Goal: Task Accomplishment & Management: Complete application form

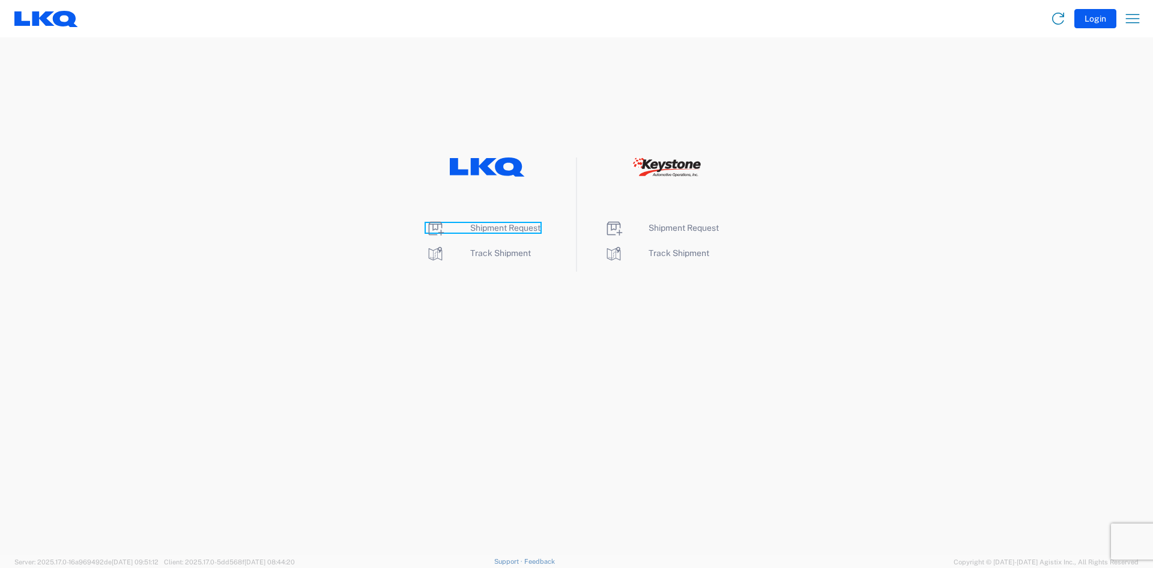
click at [531, 229] on span "Shipment Request" at bounding box center [505, 228] width 70 height 10
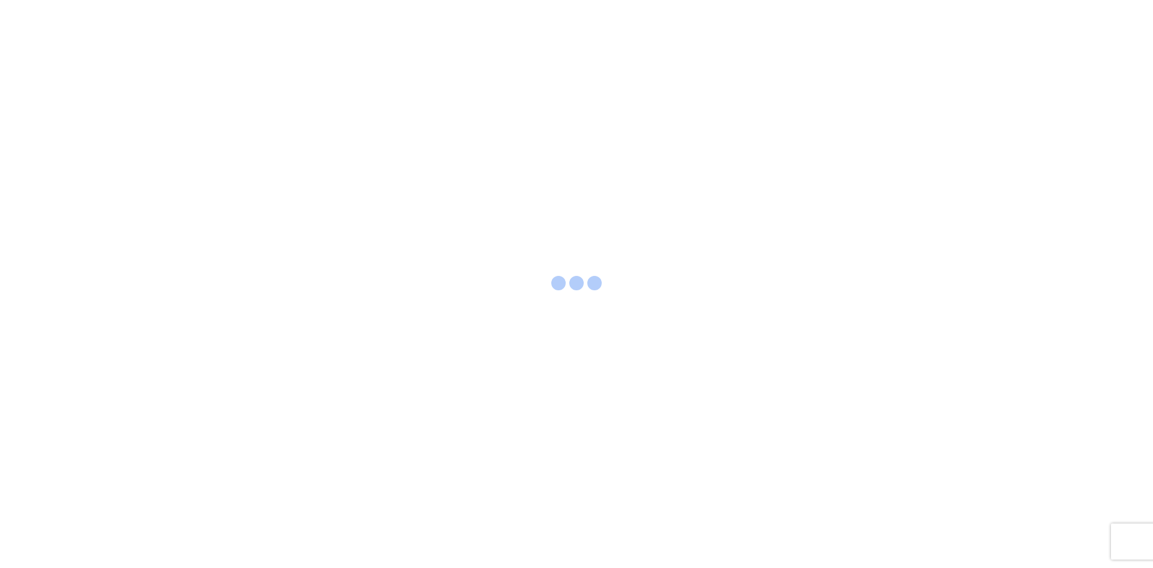
select select "FULL"
select select "LBS"
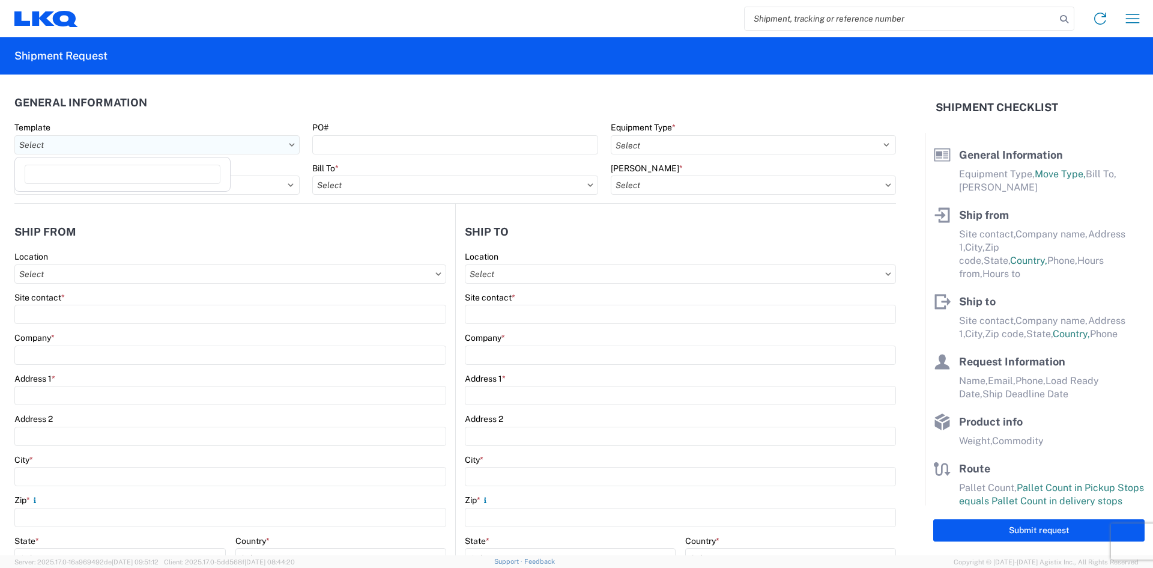
click at [247, 145] on input "Template" at bounding box center [156, 144] width 285 height 19
type input "1"
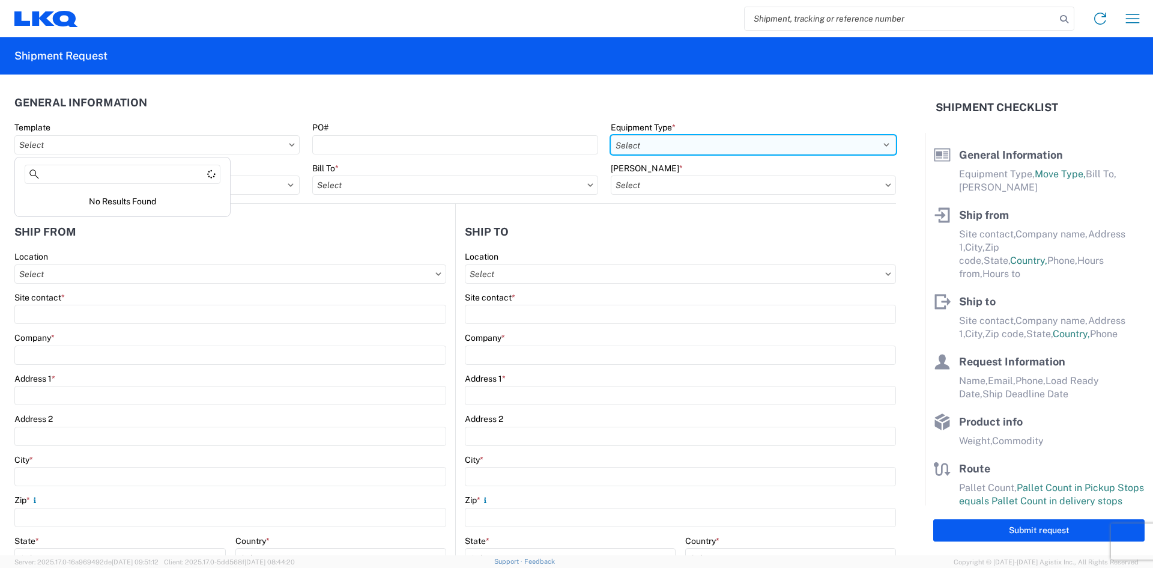
click at [627, 145] on select "Select 53’ Dry Van Flatbed Dropdeck (van) Lowboy (flatbed) Rail" at bounding box center [753, 144] width 285 height 19
select select "FLBD"
click at [611, 135] on select "Select 53’ Dry Van Flatbed Dropdeck (van) Lowboy (flatbed) Rail" at bounding box center [753, 144] width 285 height 19
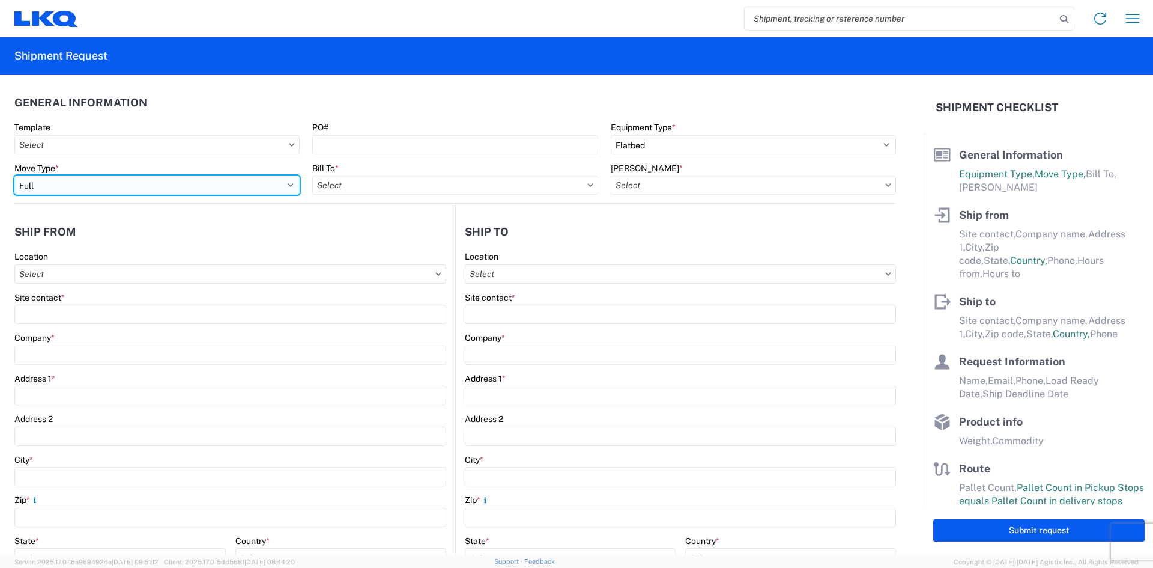
click at [246, 191] on select "Select Full Partial TL" at bounding box center [156, 184] width 285 height 19
select select "PARTIAL_TL"
click at [14, 175] on select "Select Full Partial TL" at bounding box center [156, 184] width 285 height 19
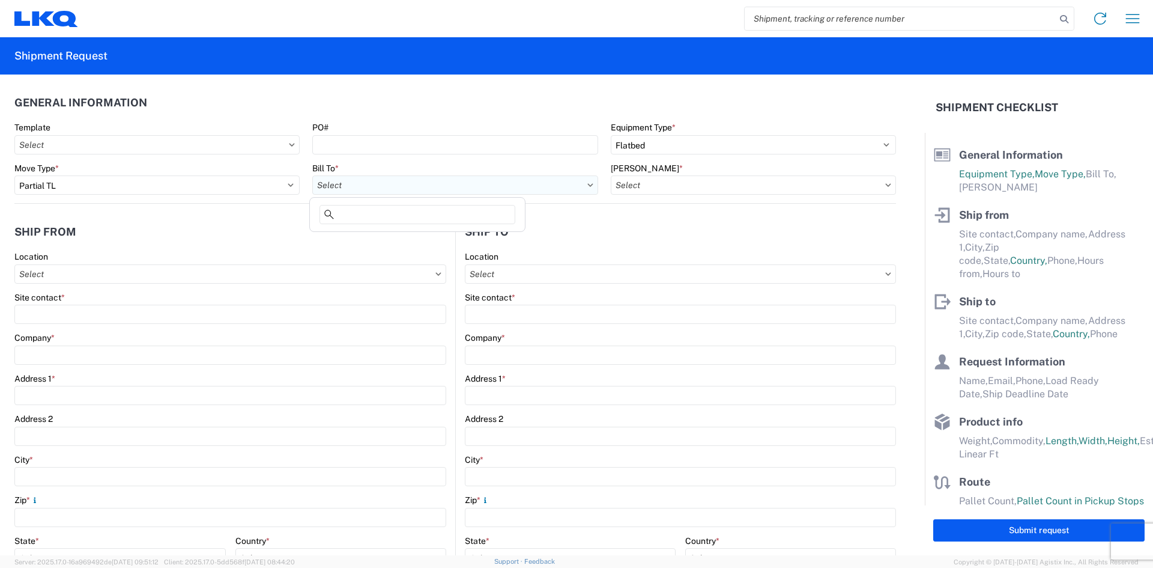
click at [391, 191] on input "Bill To *" at bounding box center [454, 184] width 285 height 19
type input "1811"
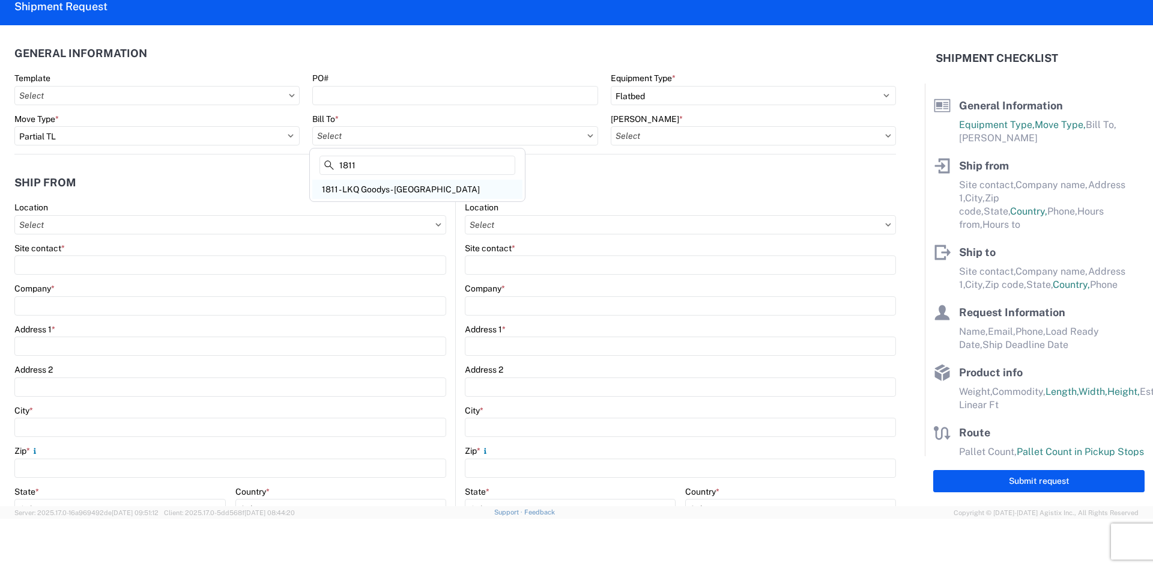
click at [393, 192] on div "1811 - LKQ Goodys - Toledo" at bounding box center [417, 189] width 210 height 19
type input "1811 - LKQ Goodys - Toledo"
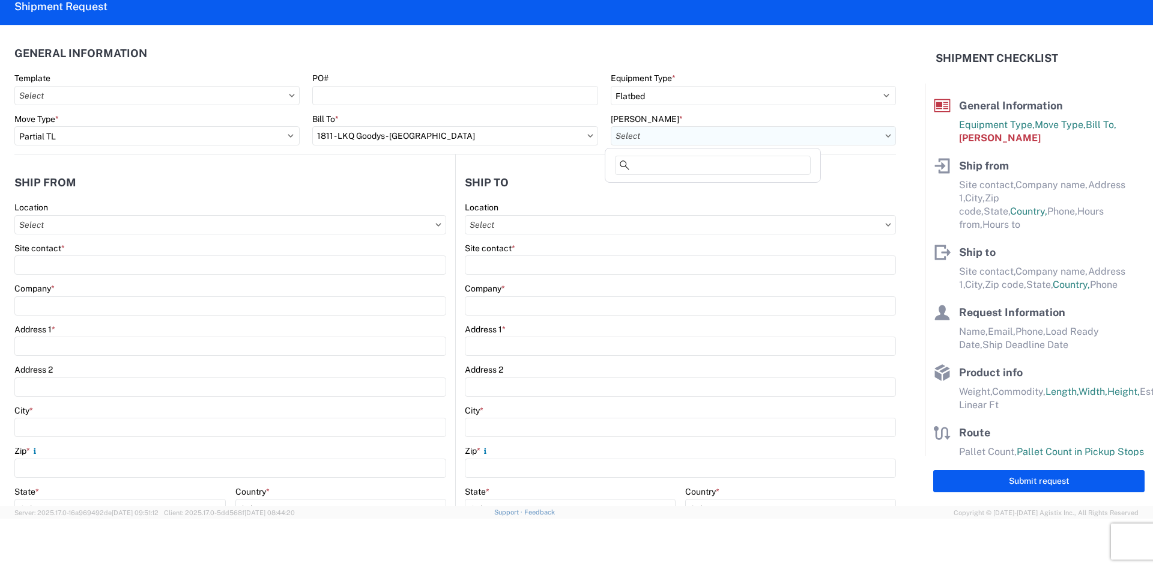
click at [640, 142] on input "Bill Code *" at bounding box center [753, 135] width 285 height 19
type input "1811"
click at [680, 187] on div "1811-1100-50180-0000 - 1811 Freight In - Heavy Truck" at bounding box center [713, 189] width 211 height 19
type input "1811-1100-50180-0000 - 1811 Freight In - Heavy Truck"
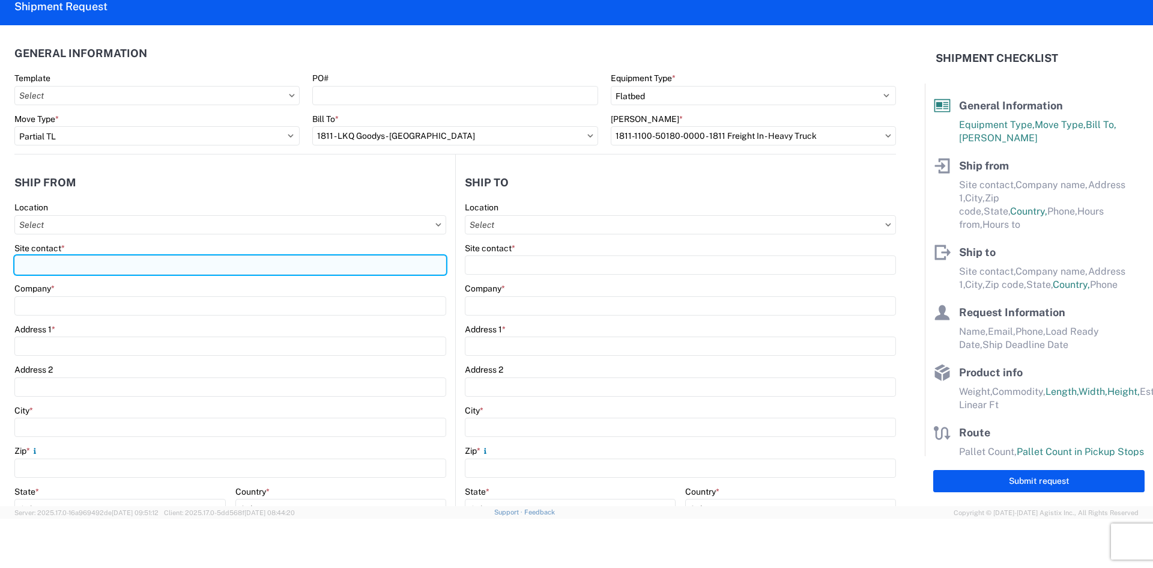
click at [210, 274] on input "Site contact *" at bounding box center [230, 264] width 432 height 19
click at [123, 268] on input "Site contact *" at bounding box center [230, 264] width 432 height 19
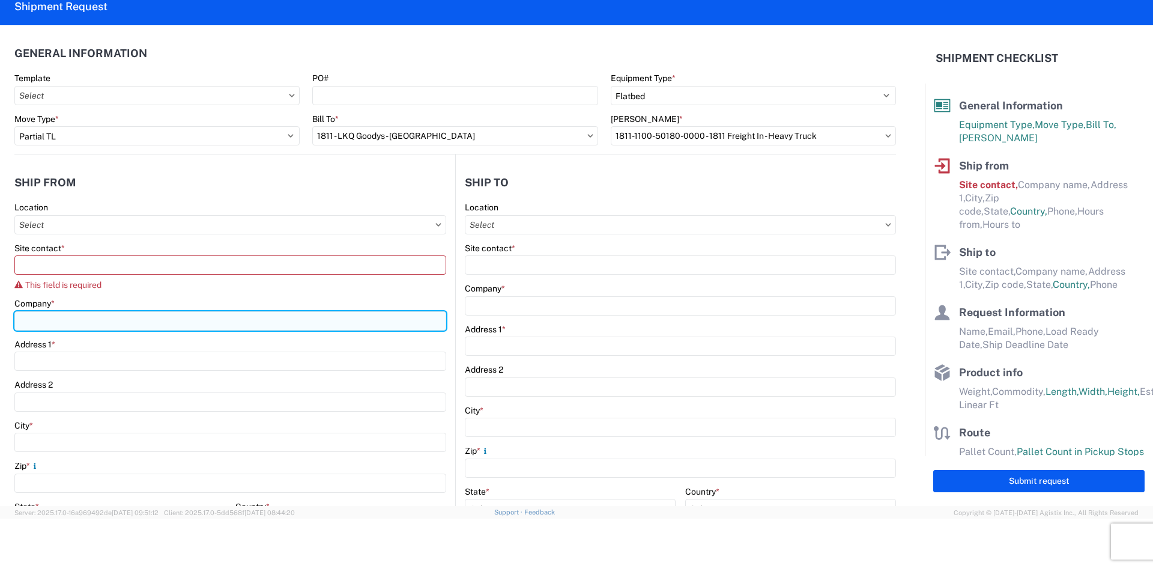
click at [80, 315] on input "Company *" at bounding box center [230, 320] width 432 height 19
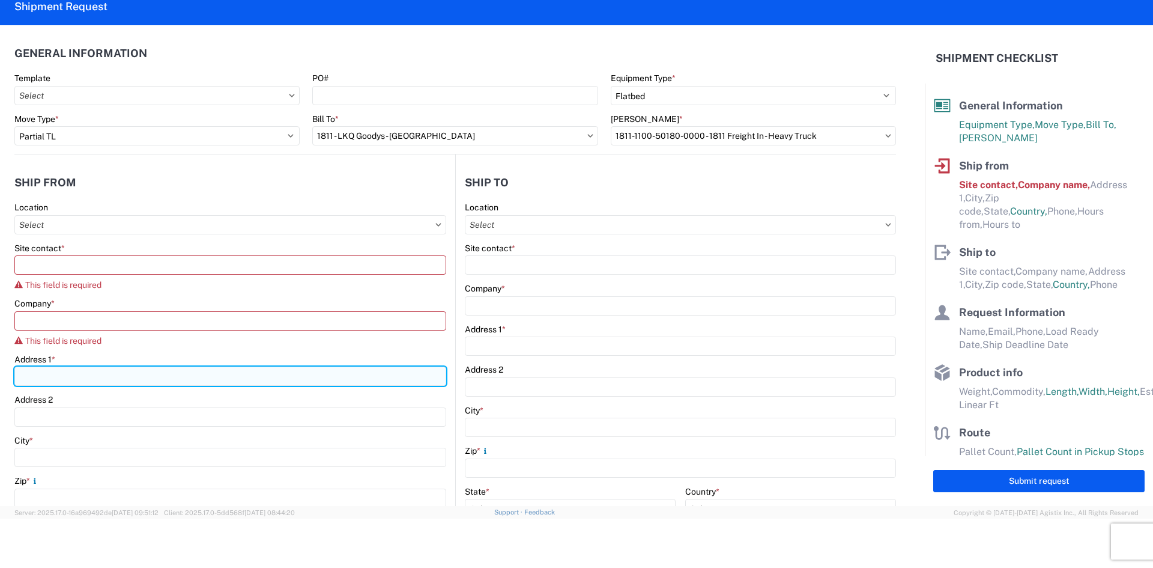
click at [52, 362] on div "Address 1 *" at bounding box center [230, 370] width 432 height 32
drag, startPoint x: 52, startPoint y: 362, endPoint x: 45, endPoint y: 375, distance: 15.0
paste input "2016 Cornatzer Road"
type input "2016 Cornatzer Road"
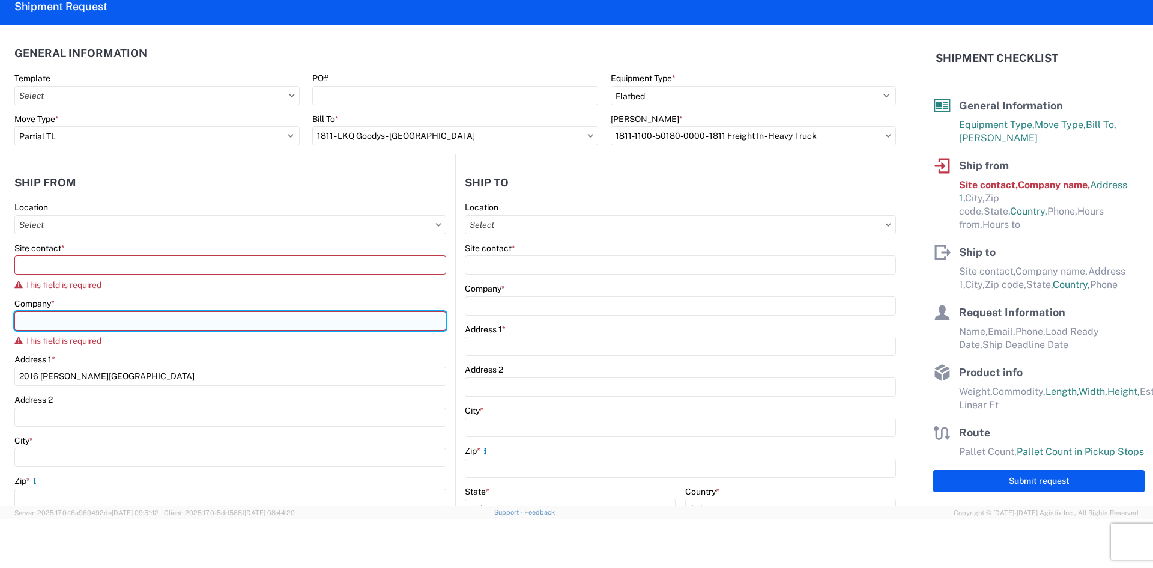
click at [69, 328] on input "Company *" at bounding box center [230, 320] width 432 height 19
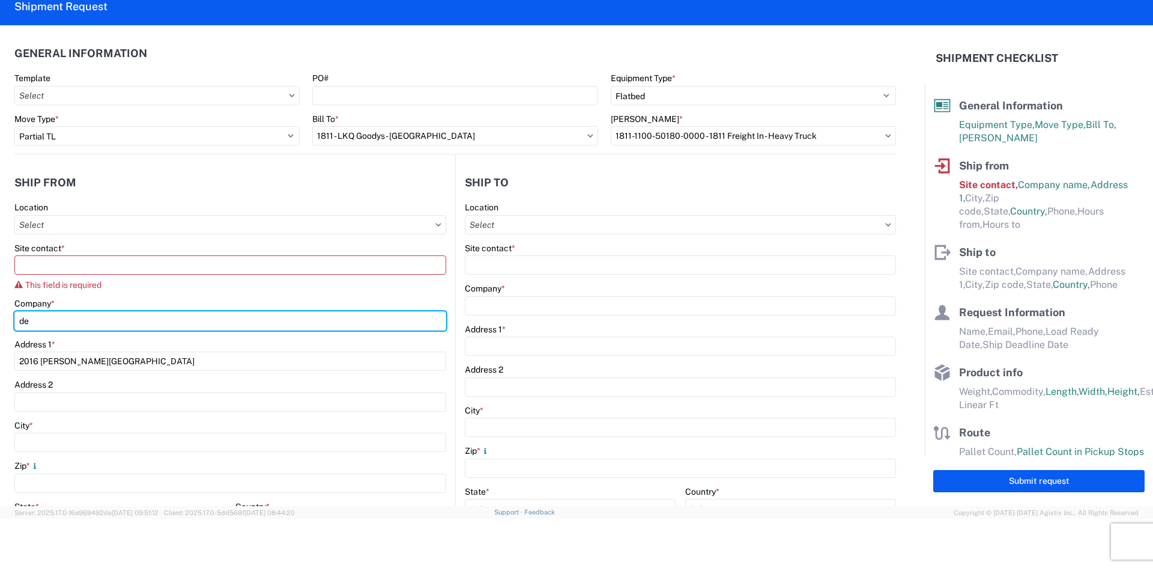
type input "d"
type input "DEX HEAVY DUTY"
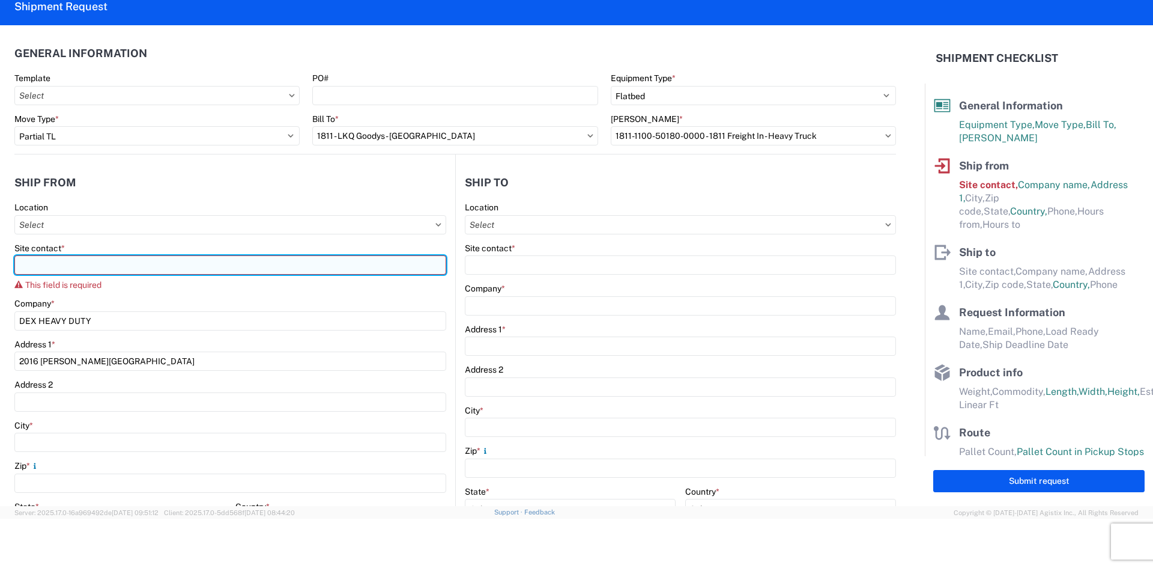
click at [131, 268] on input "Site contact *" at bounding box center [230, 264] width 432 height 19
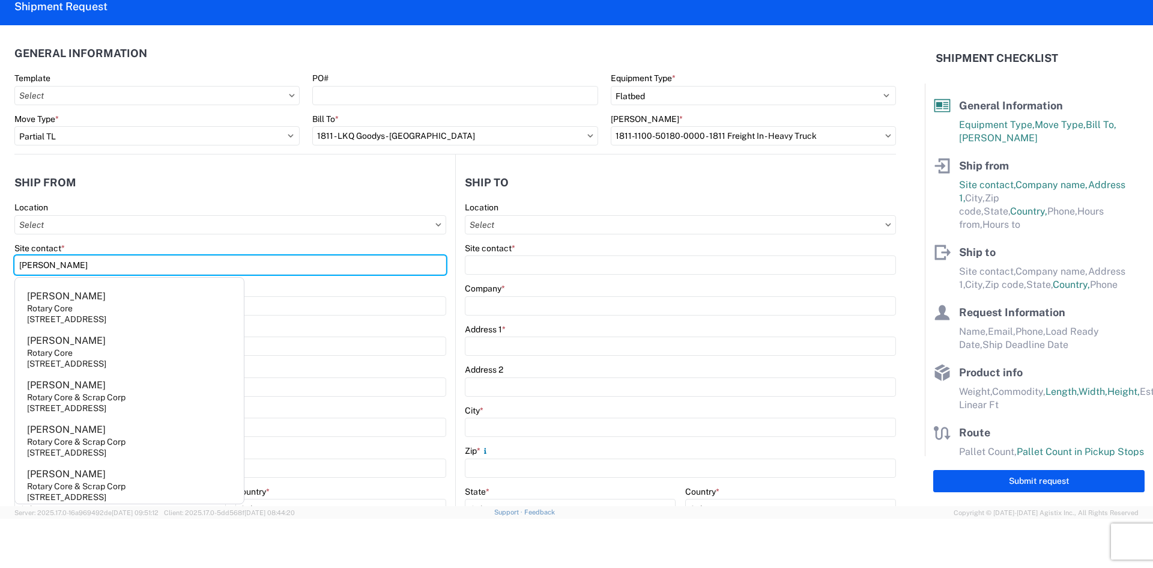
type input "BILLY"
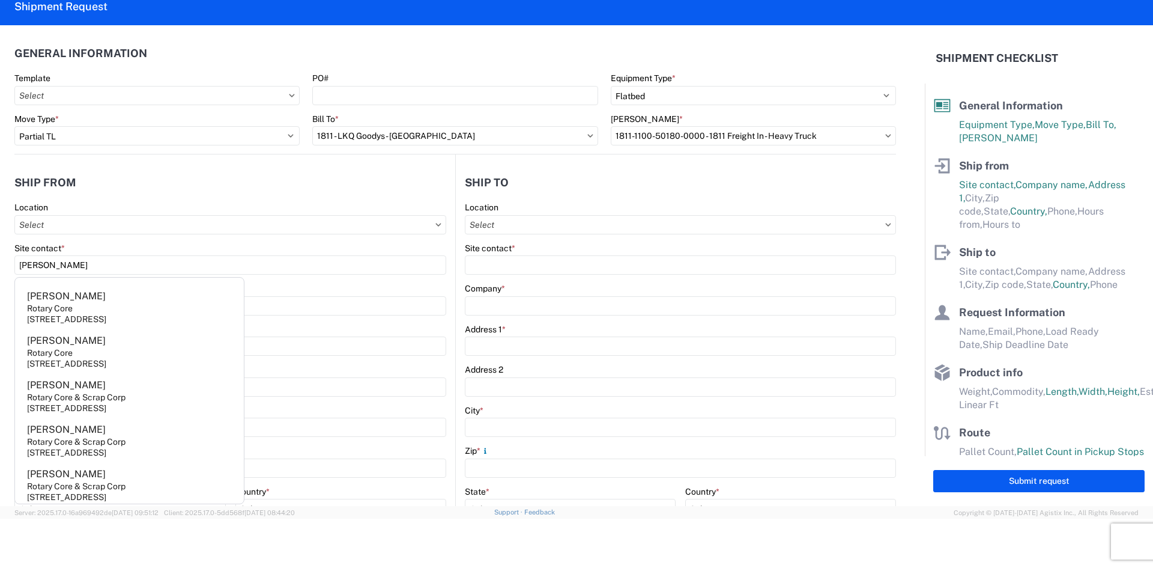
click at [143, 193] on header "Ship from" at bounding box center [234, 182] width 441 height 27
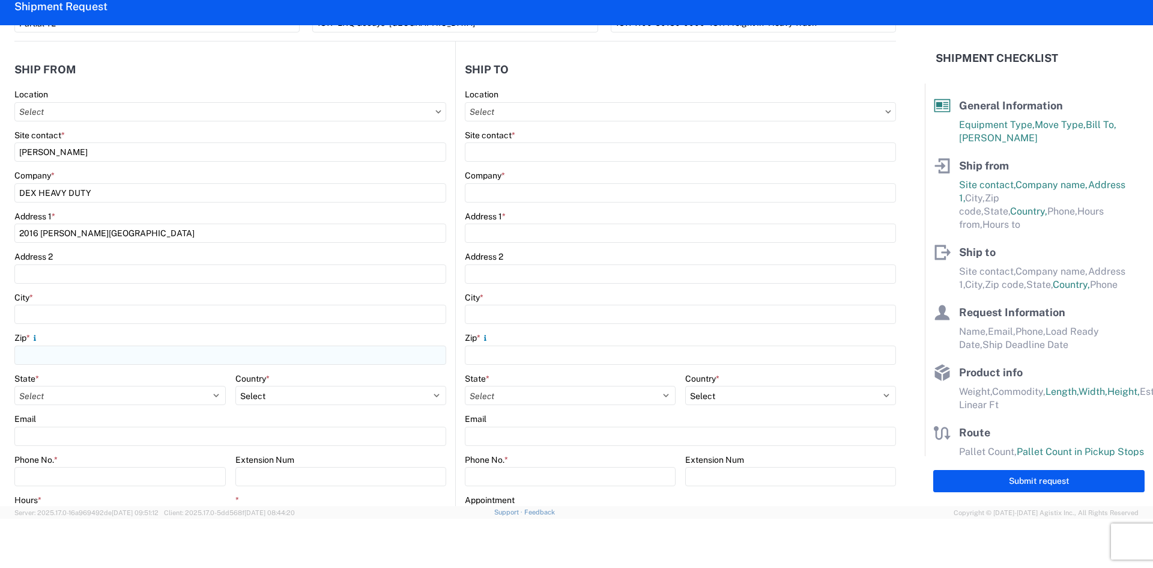
scroll to position [120, 0]
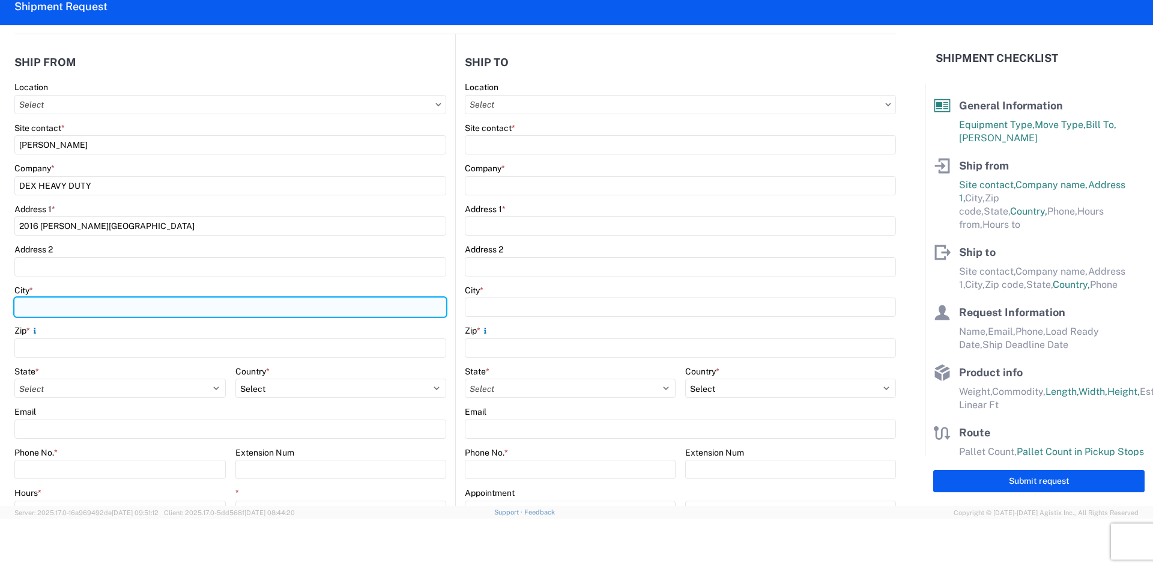
click at [76, 311] on input "City *" at bounding box center [230, 306] width 432 height 19
type input "27006"
drag, startPoint x: 63, startPoint y: 312, endPoint x: -7, endPoint y: 312, distance: 70.3
click at [0, 312] on html "Home Shipment request Shipment tracking Shipment Request General Information Te…" at bounding box center [576, 284] width 1153 height 568
type input "ADVANCE"
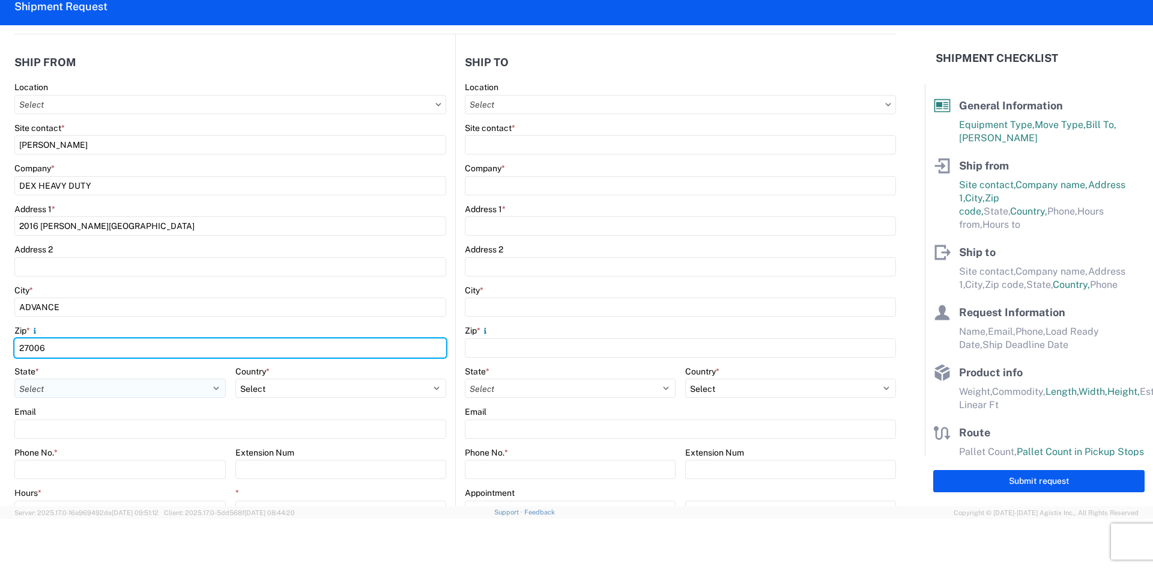
type input "27006"
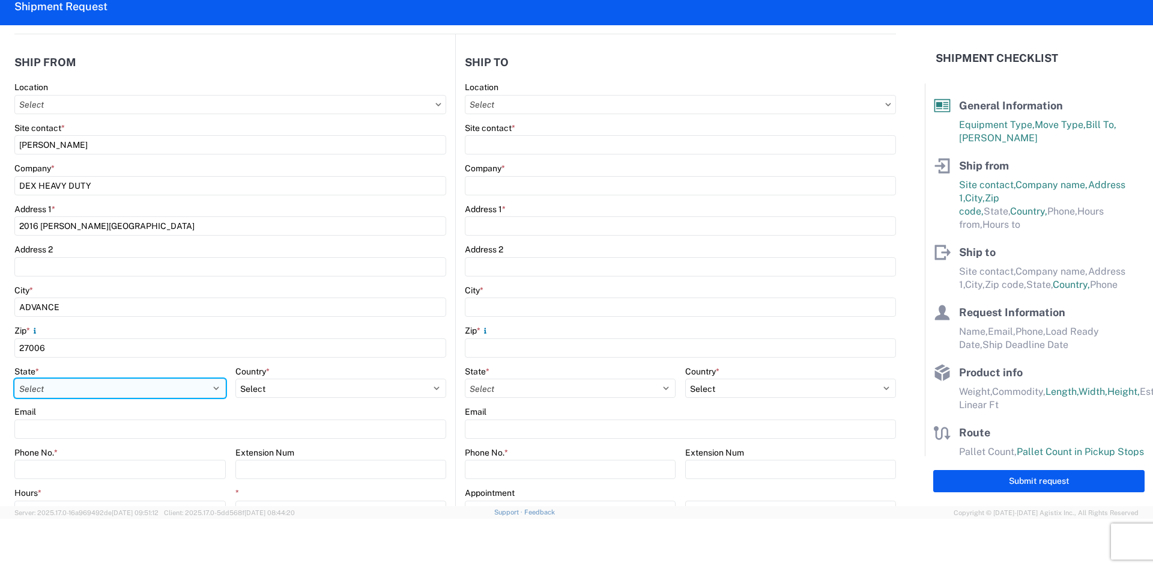
click at [62, 387] on select "Select Alabama Alaska Arizona Arkansas Armed Forces Americas Armed Forces Europ…" at bounding box center [119, 387] width 211 height 19
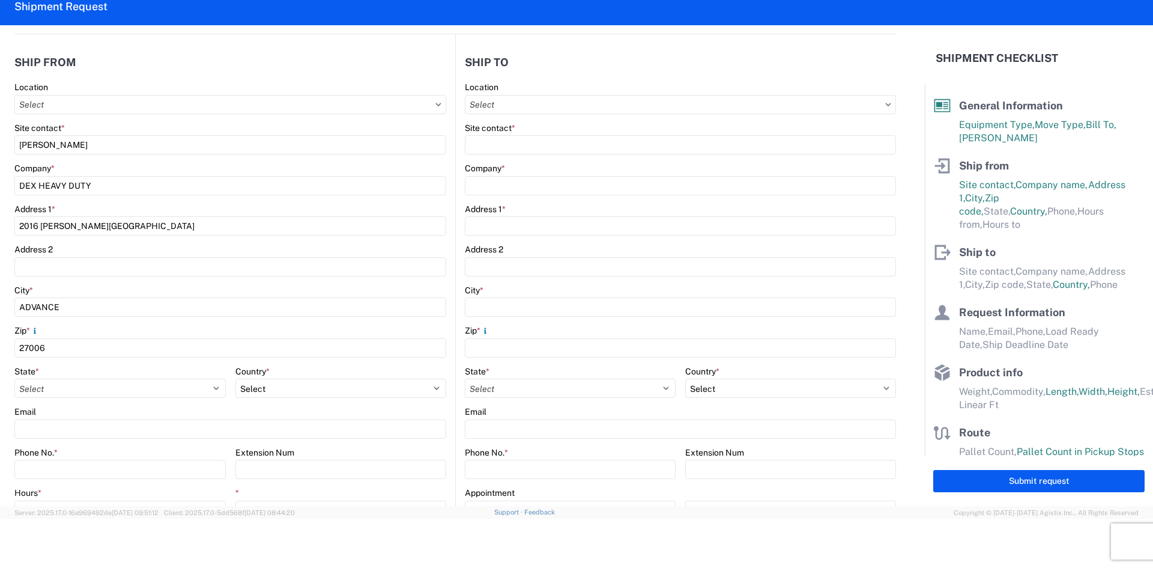
click at [77, 406] on div "Location Site contact * BILLY Company * DEX HEAVY DUTY Address 1 * 2016 Cornatz…" at bounding box center [230, 319] width 432 height 474
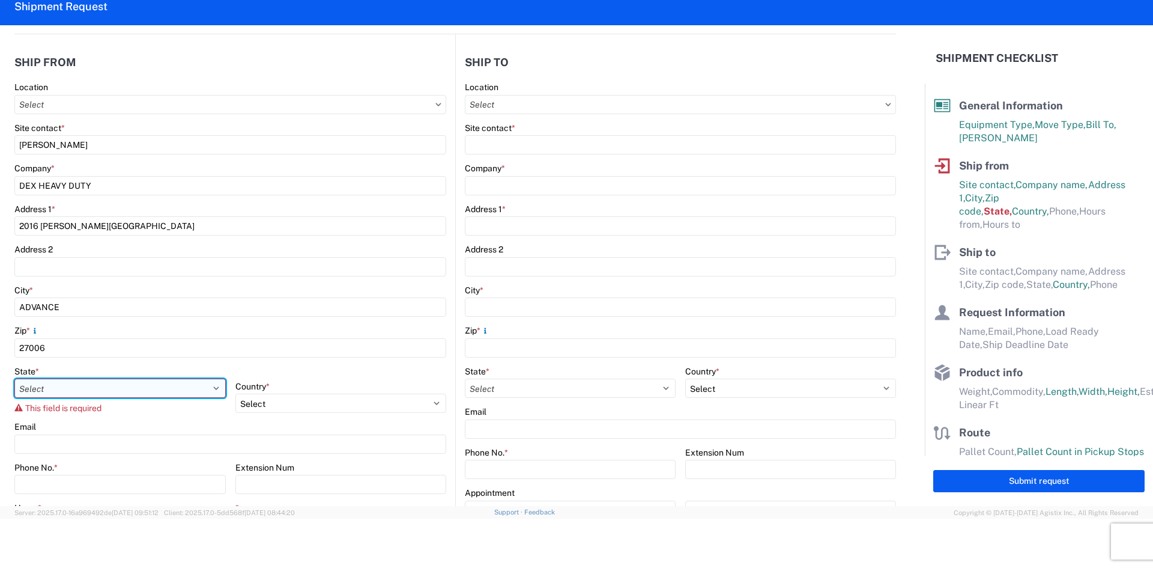
click at [77, 397] on select "Select Alabama Alaska Arizona Arkansas Armed Forces Americas Armed Forces Europ…" at bounding box center [119, 387] width 211 height 19
select select "NC"
click at [14, 378] on select "Select Alabama Alaska Arizona Arkansas Armed Forces Americas Armed Forces Europ…" at bounding box center [119, 387] width 211 height 19
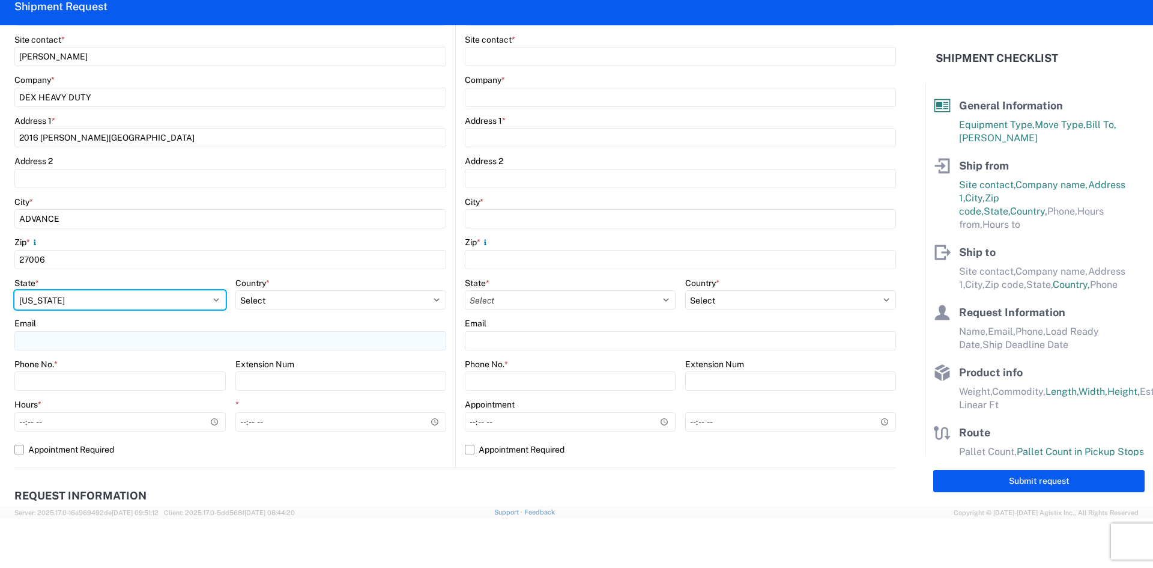
scroll to position [240, 0]
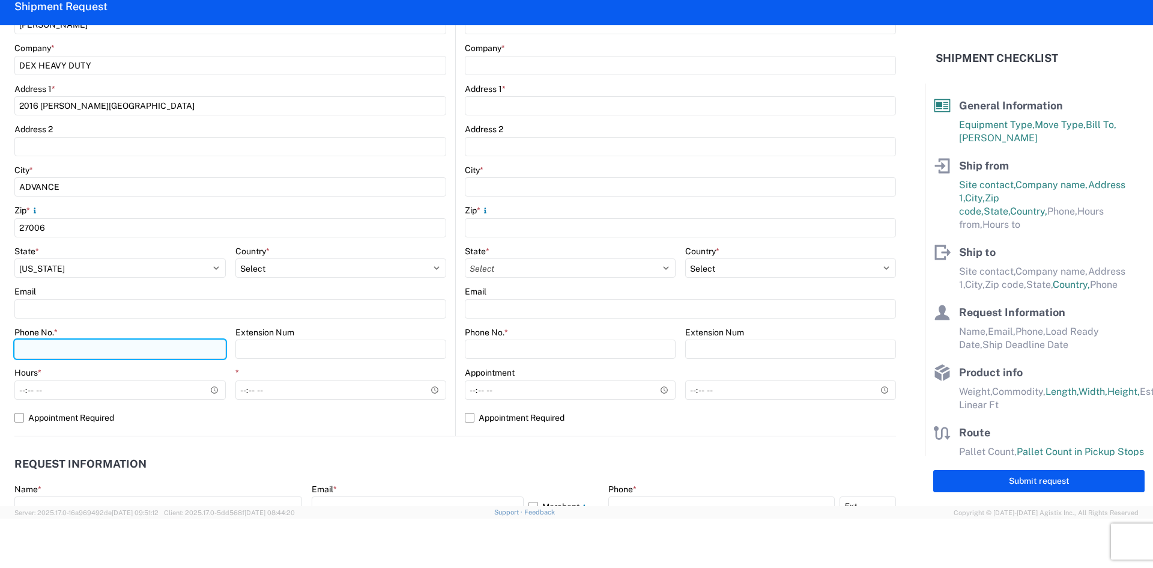
click at [90, 356] on input "Phone No. *" at bounding box center [119, 348] width 211 height 19
type input "304-320-8654"
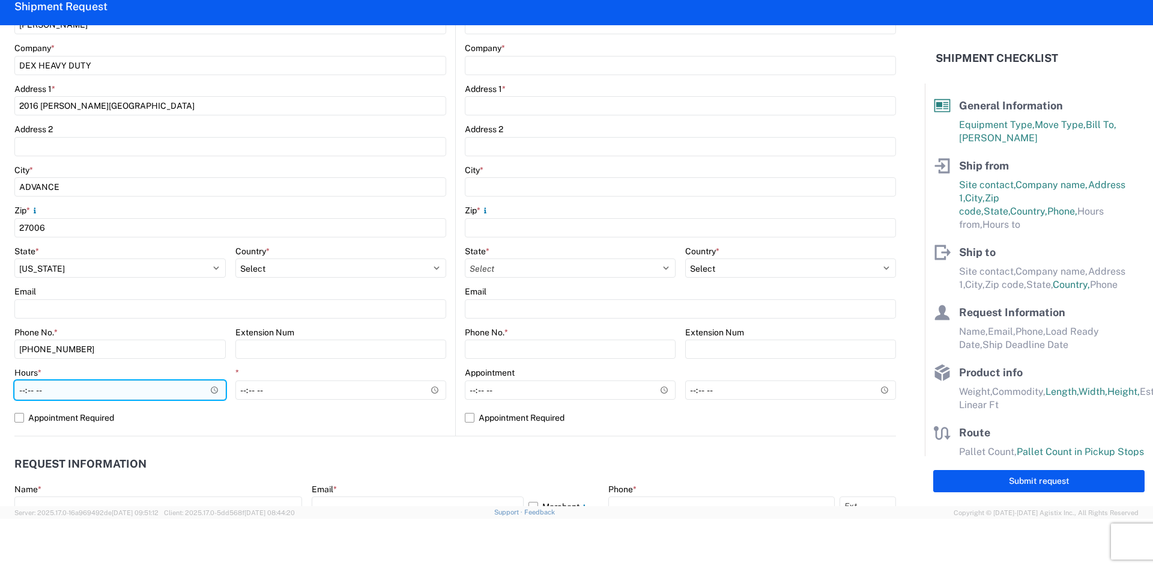
click at [168, 390] on input "Hours *" at bounding box center [119, 389] width 211 height 19
click at [214, 393] on input "Hours *" at bounding box center [119, 389] width 211 height 19
click at [204, 395] on input "21:58" at bounding box center [119, 389] width 211 height 19
click at [208, 396] on input "21:58" at bounding box center [119, 389] width 211 height 19
click at [136, 438] on agx-request-info "Request Information Name * Email * Merchant Phone * Load Ready Date * Ship Dead…" at bounding box center [455, 500] width 882 height 129
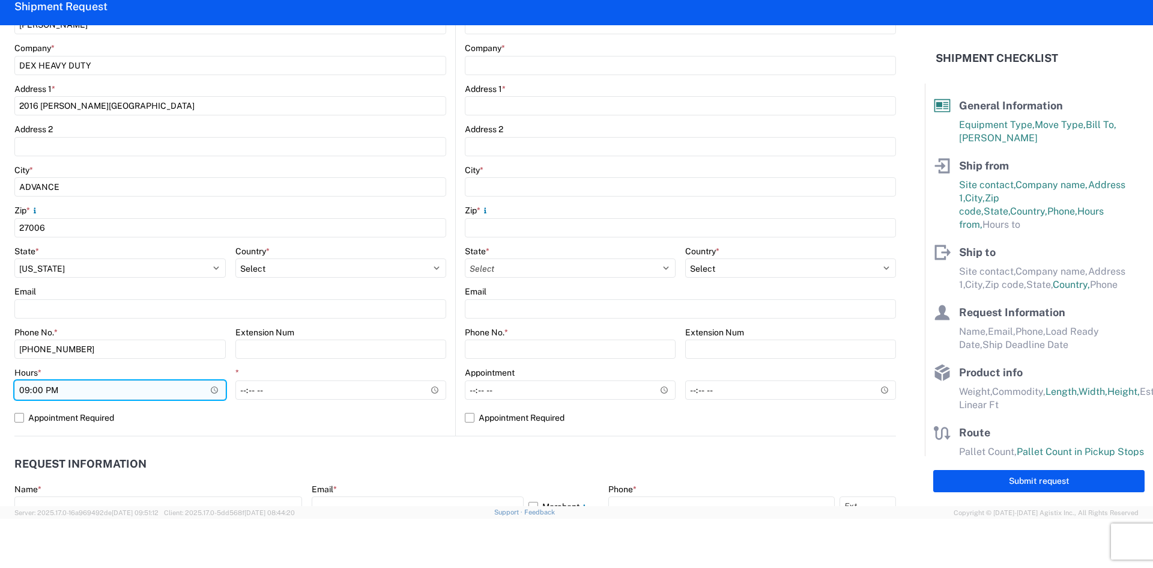
click at [217, 389] on input "21:00" at bounding box center [119, 389] width 211 height 19
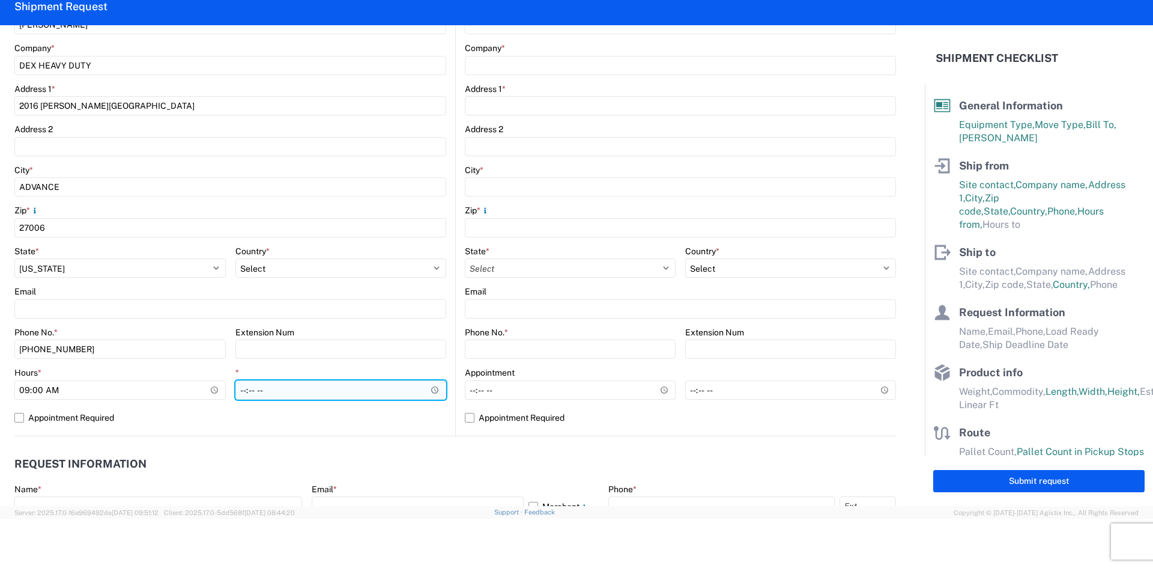
type input "09:00"
click at [255, 395] on input "*" at bounding box center [340, 389] width 211 height 19
click at [426, 385] on input "*" at bounding box center [340, 389] width 211 height 19
type input "15:30"
click at [366, 420] on label "Appointment Required" at bounding box center [230, 417] width 432 height 19
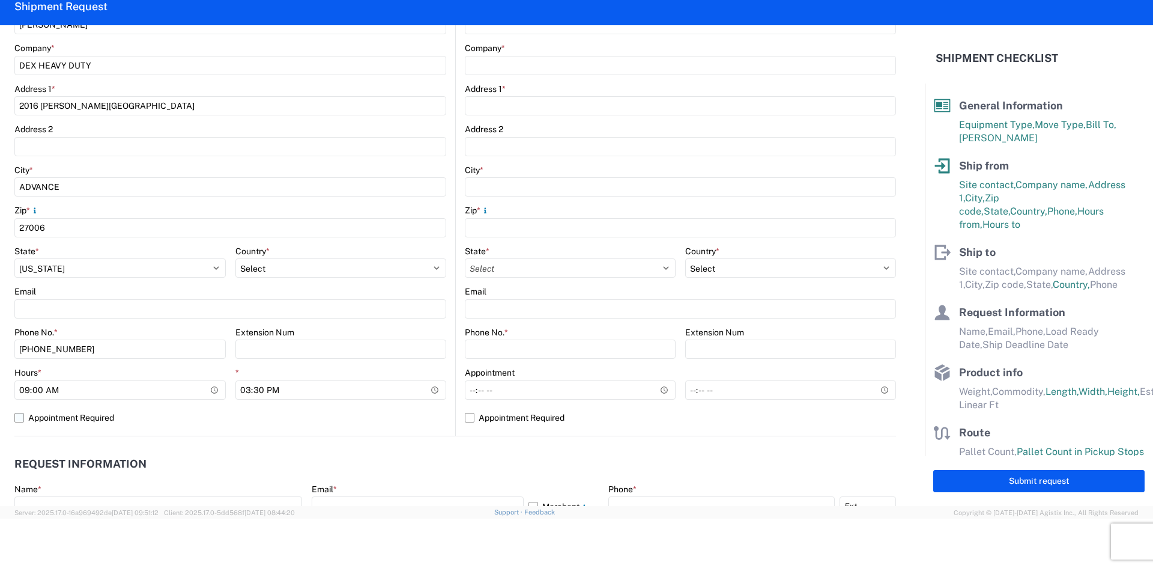
click at [0, 0] on input "Appointment Required" at bounding box center [0, 0] width 0 height 0
select select "US"
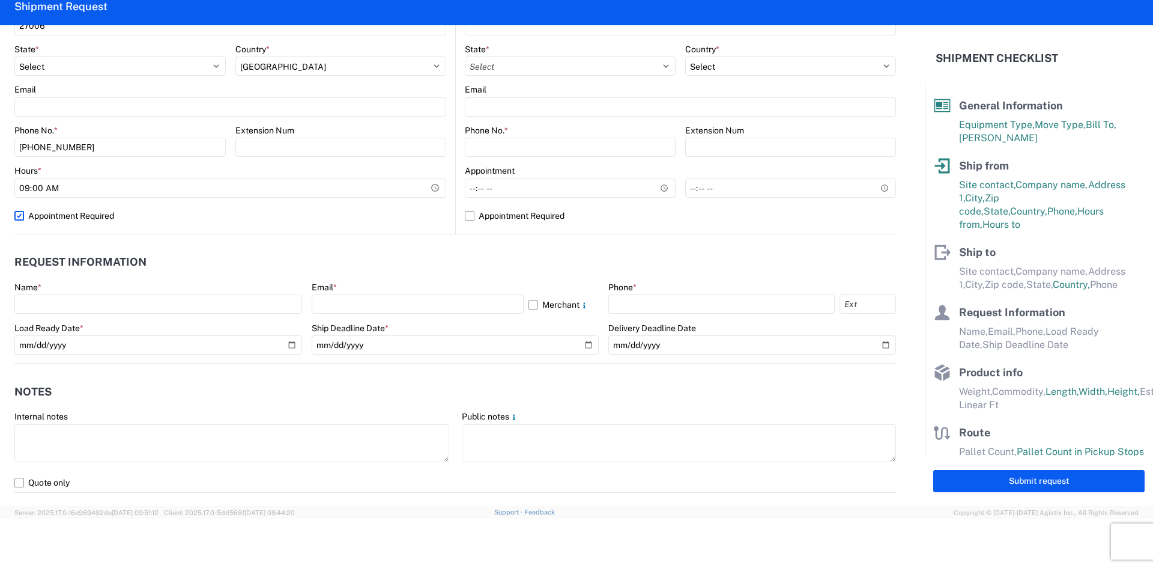
scroll to position [480, 0]
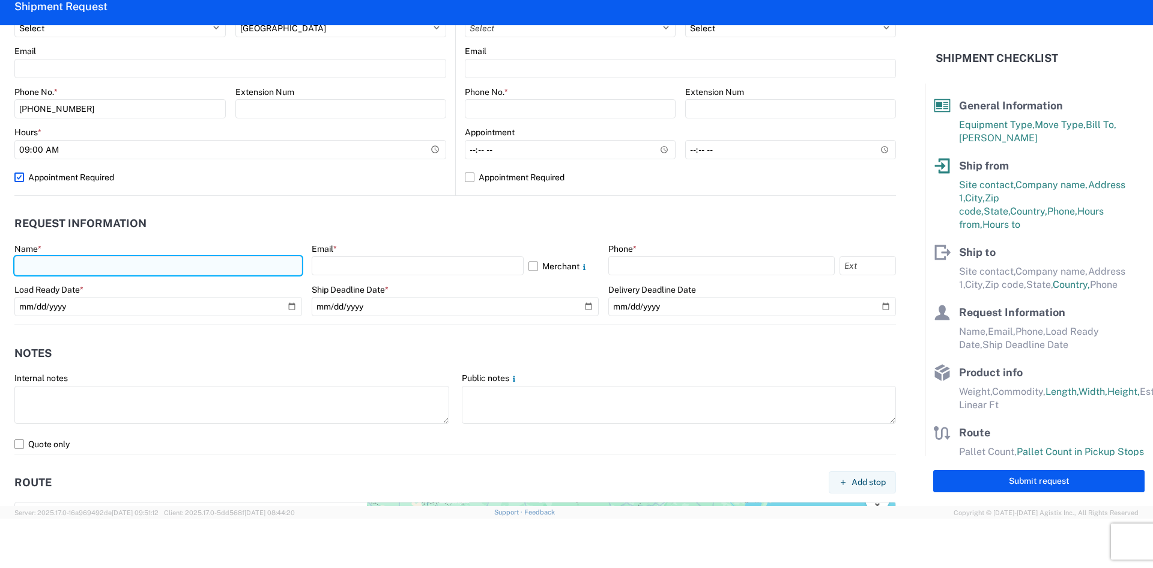
click at [201, 268] on input "text" at bounding box center [158, 265] width 288 height 19
type input "PAIGE"
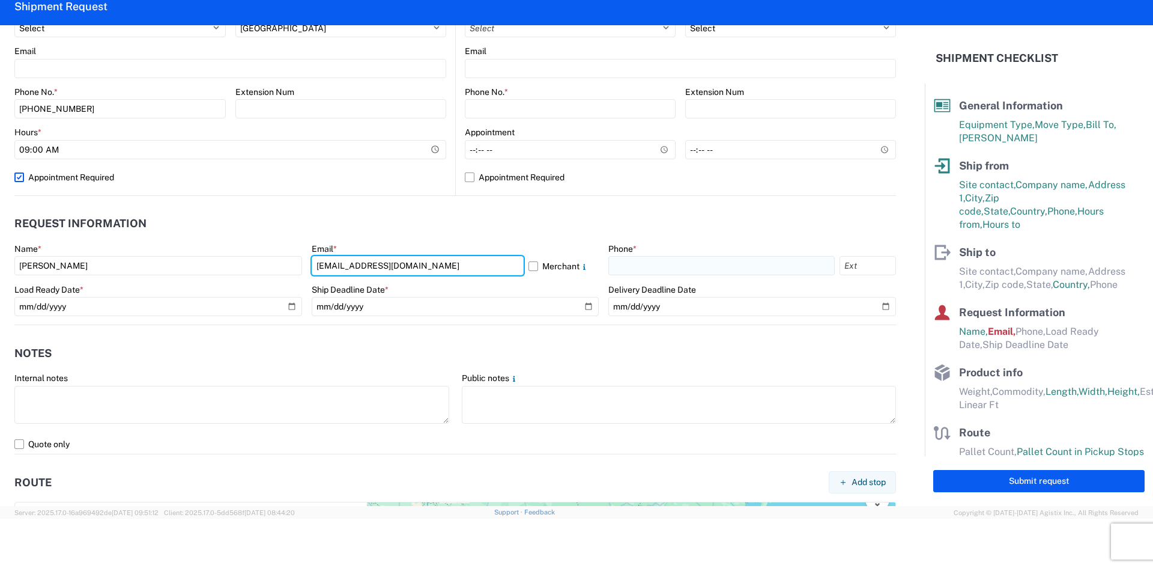
type input "pmbalcerzak@LKQCORP.COM"
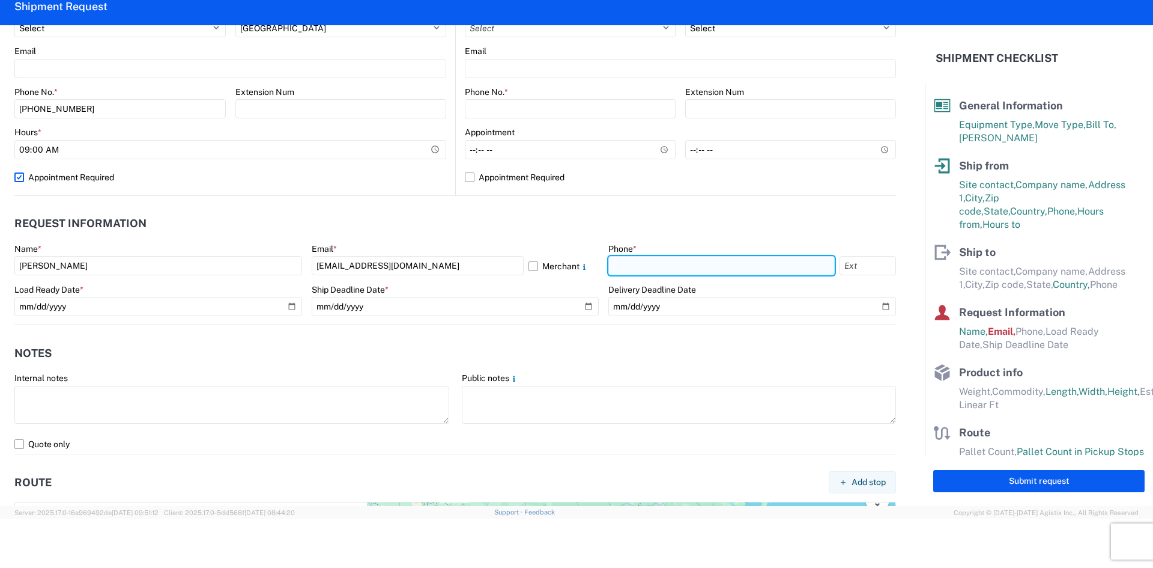
click at [628, 268] on input "text" at bounding box center [721, 265] width 226 height 19
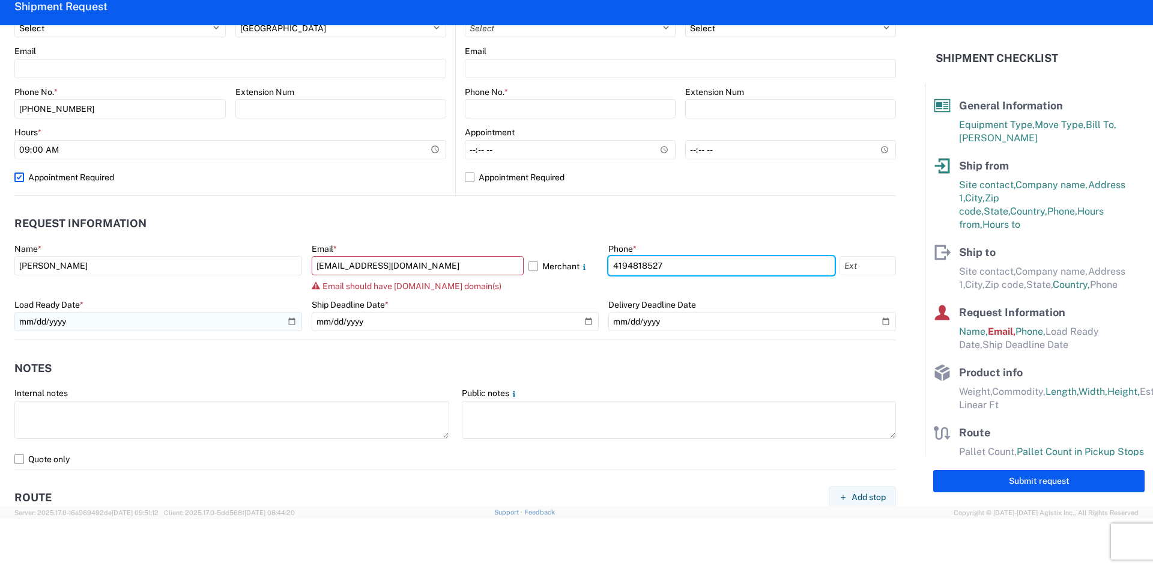
type input "4194818527"
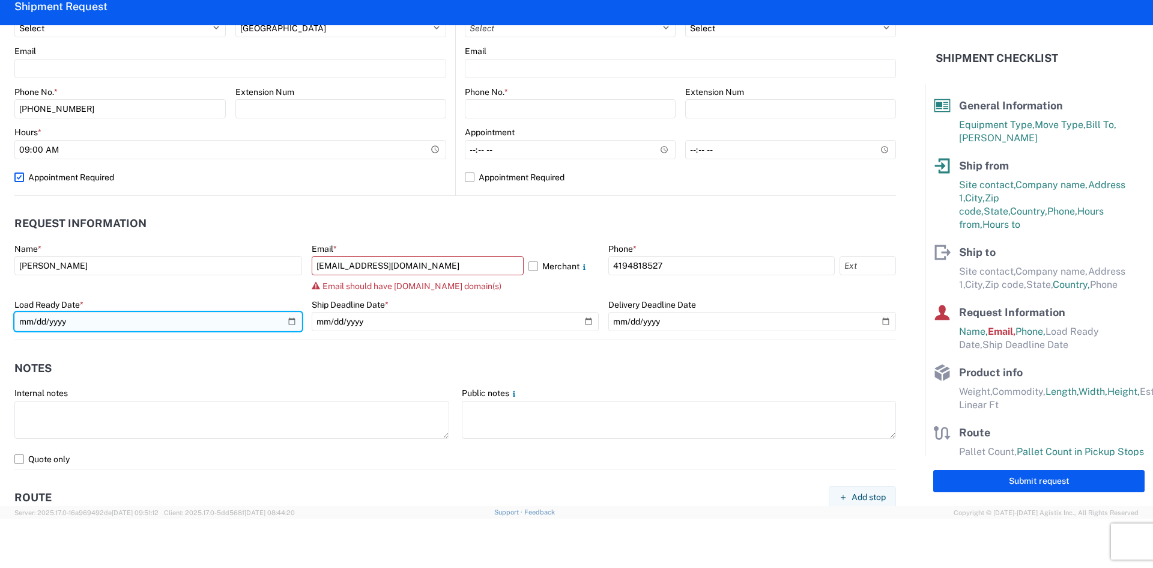
click at [231, 319] on input "date" at bounding box center [158, 321] width 288 height 19
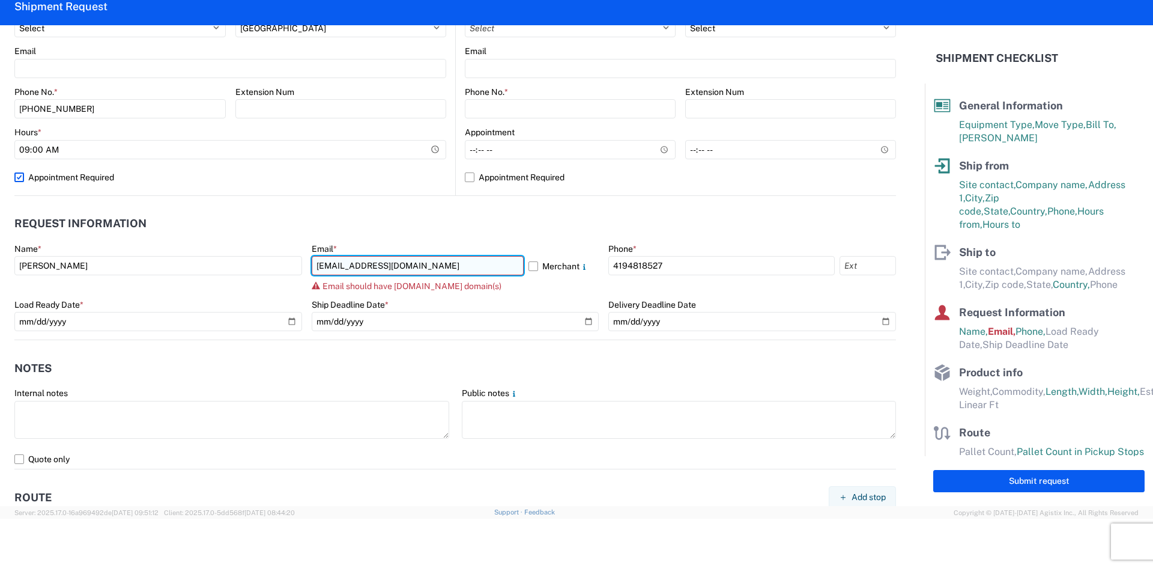
click at [423, 271] on input "pmbalcerzak@LKQCORP.COM" at bounding box center [418, 265] width 212 height 19
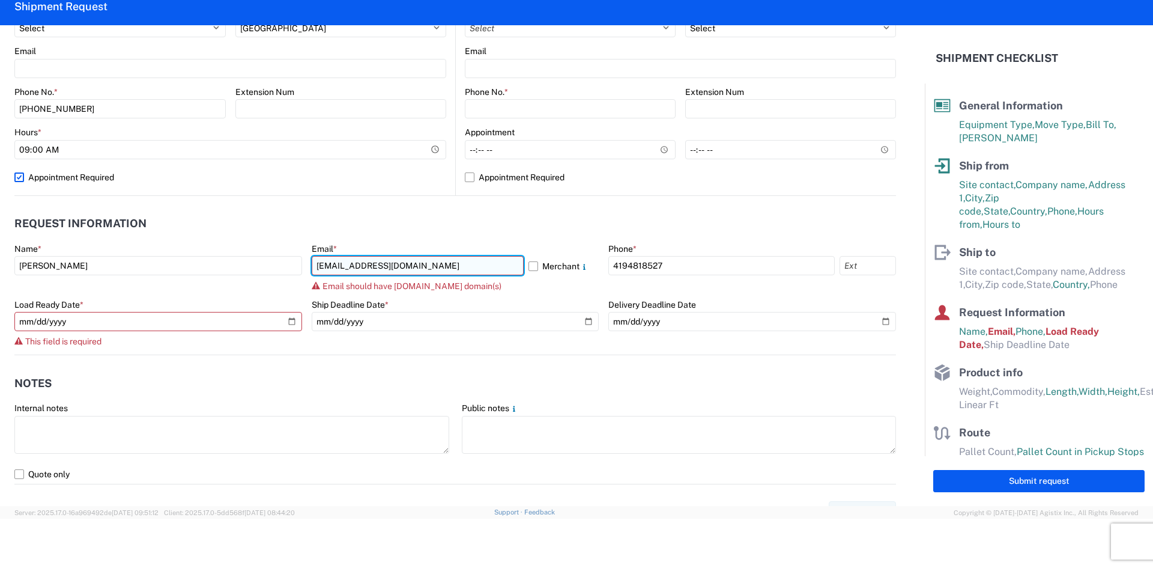
click at [438, 270] on input "pmbalcerzak@LKQCORP.COM" at bounding box center [418, 265] width 212 height 19
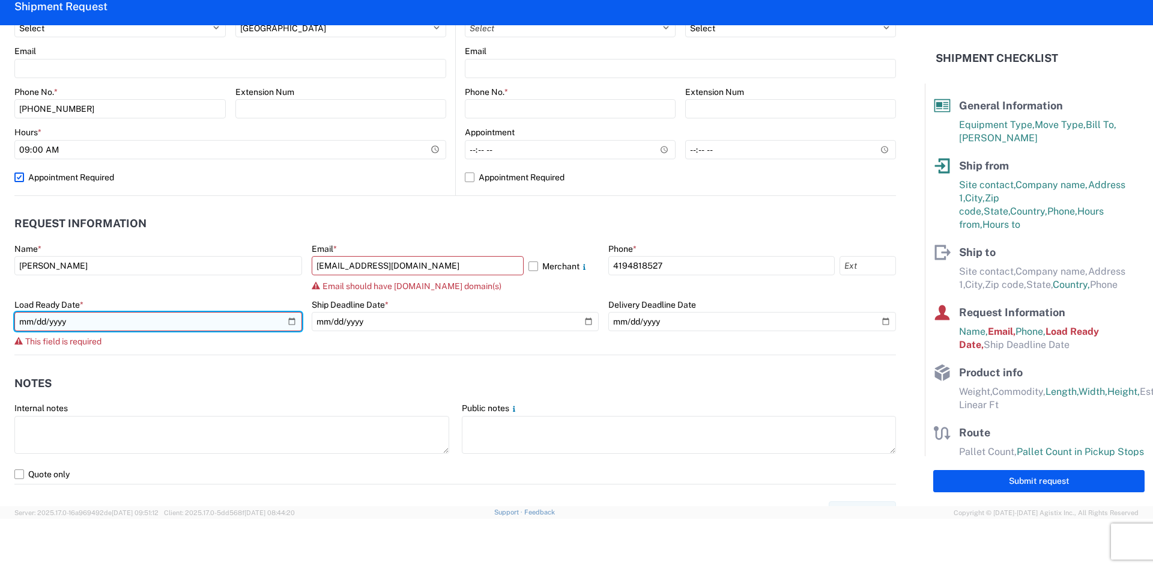
click at [283, 324] on input "date" at bounding box center [158, 321] width 288 height 19
type input "2025-08-19"
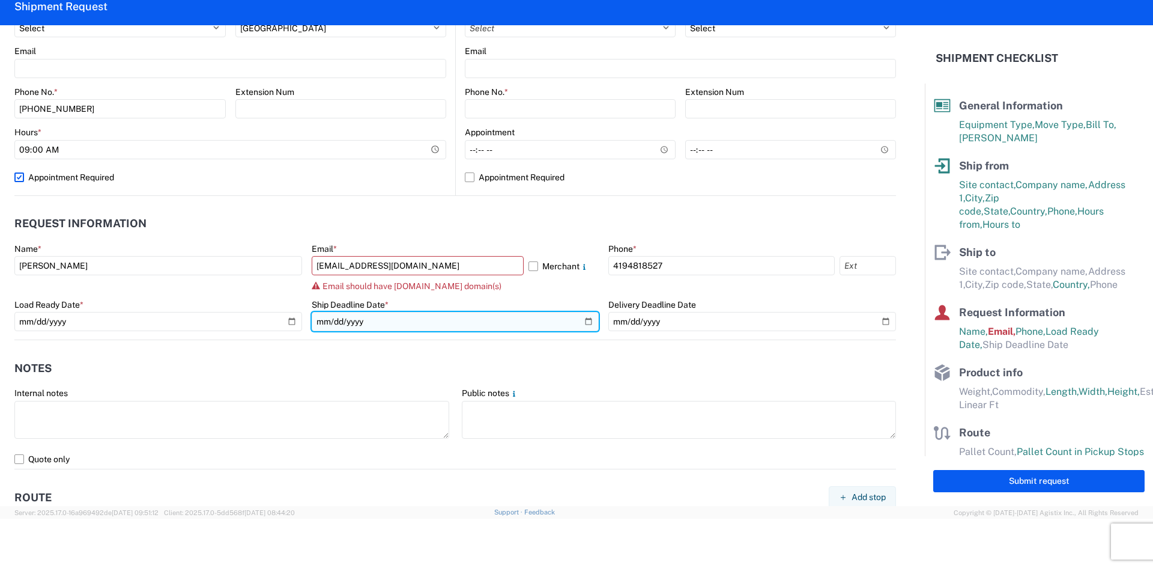
click at [578, 318] on input "date" at bounding box center [456, 321] width 288 height 19
type input "2025-08-19"
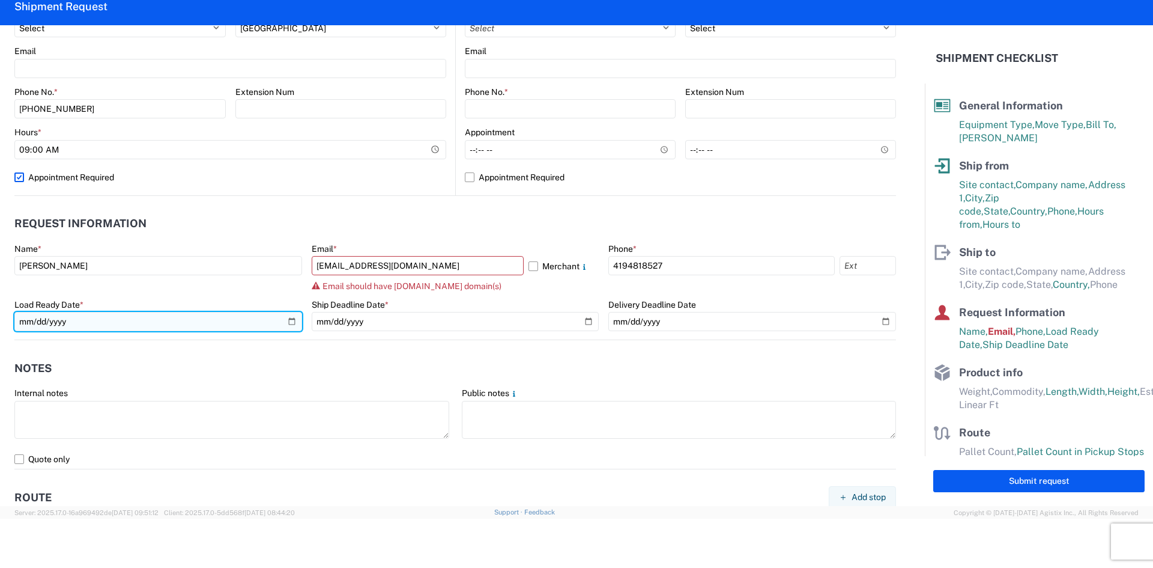
click at [292, 318] on input "2025-08-19" at bounding box center [158, 321] width 288 height 19
type input "2025-08-20"
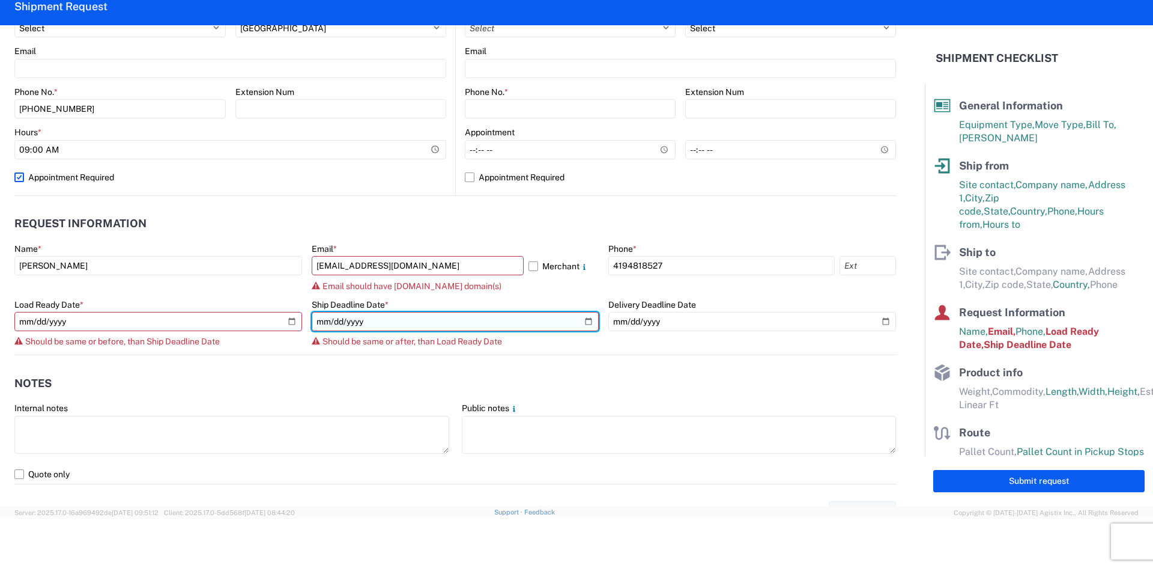
click at [579, 315] on input "2025-08-19" at bounding box center [456, 321] width 288 height 19
click at [582, 318] on input "2025-08-19" at bounding box center [456, 321] width 288 height 19
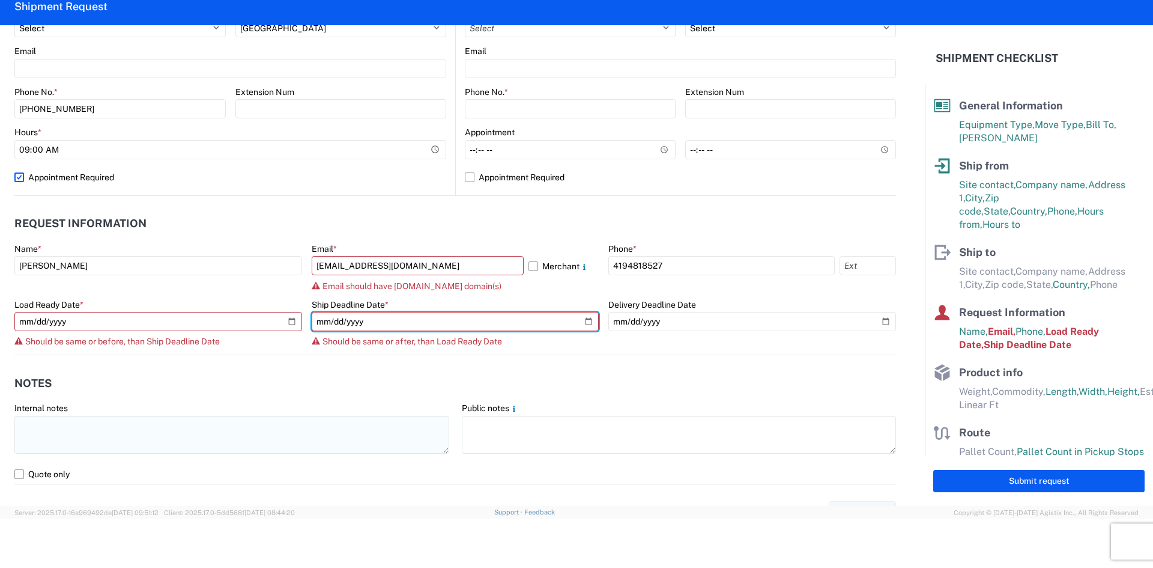
type input "2025-08-20"
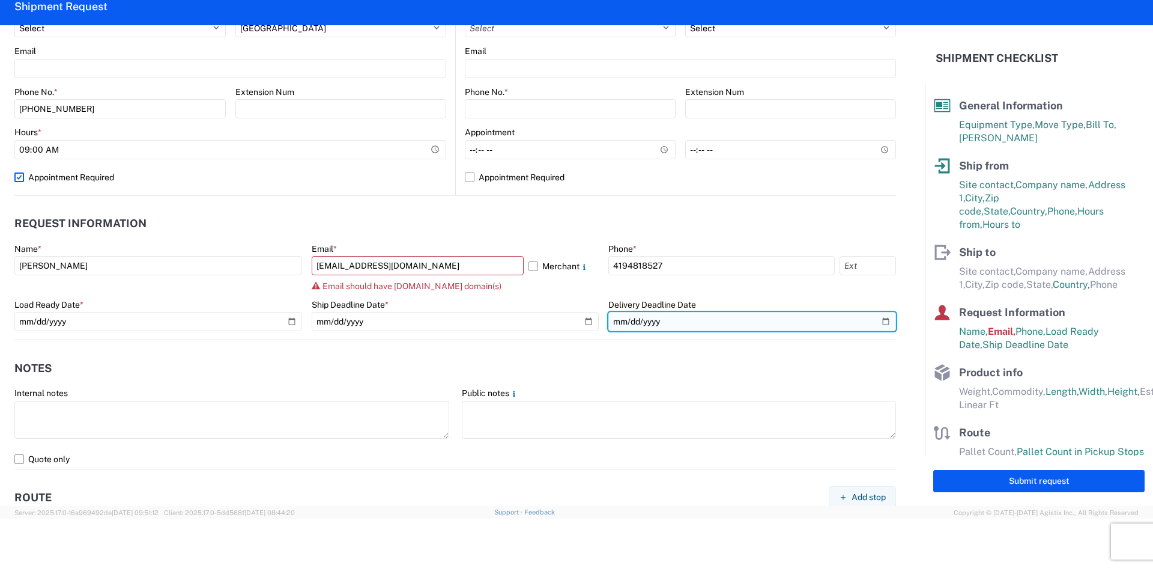
click at [832, 317] on input "date" at bounding box center [752, 321] width 288 height 19
click at [871, 316] on input "date" at bounding box center [752, 321] width 288 height 19
type input "2025-08-21"
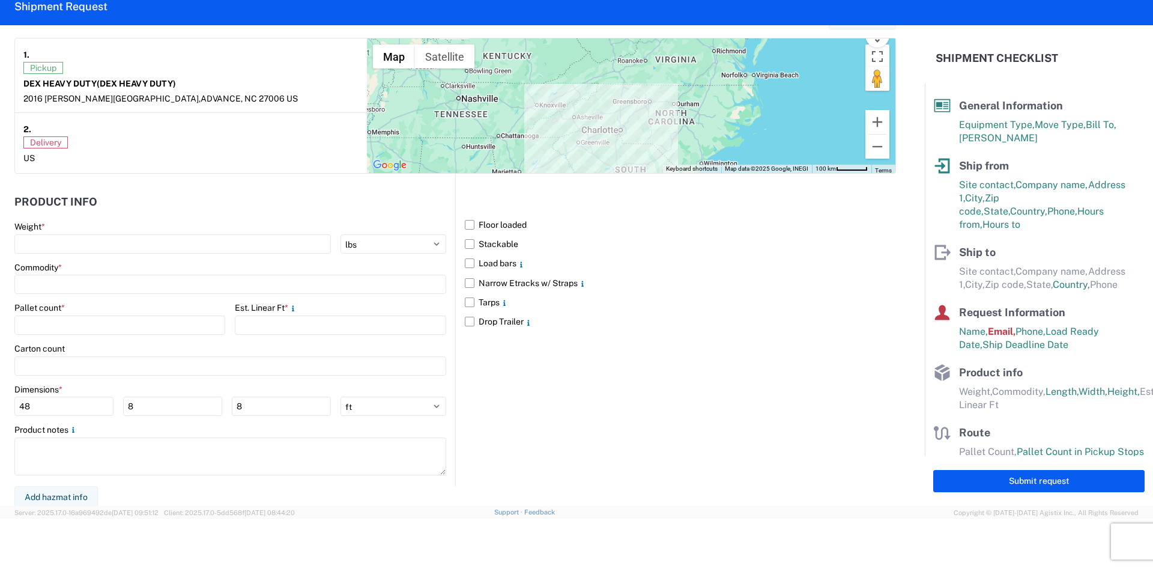
scroll to position [961, 0]
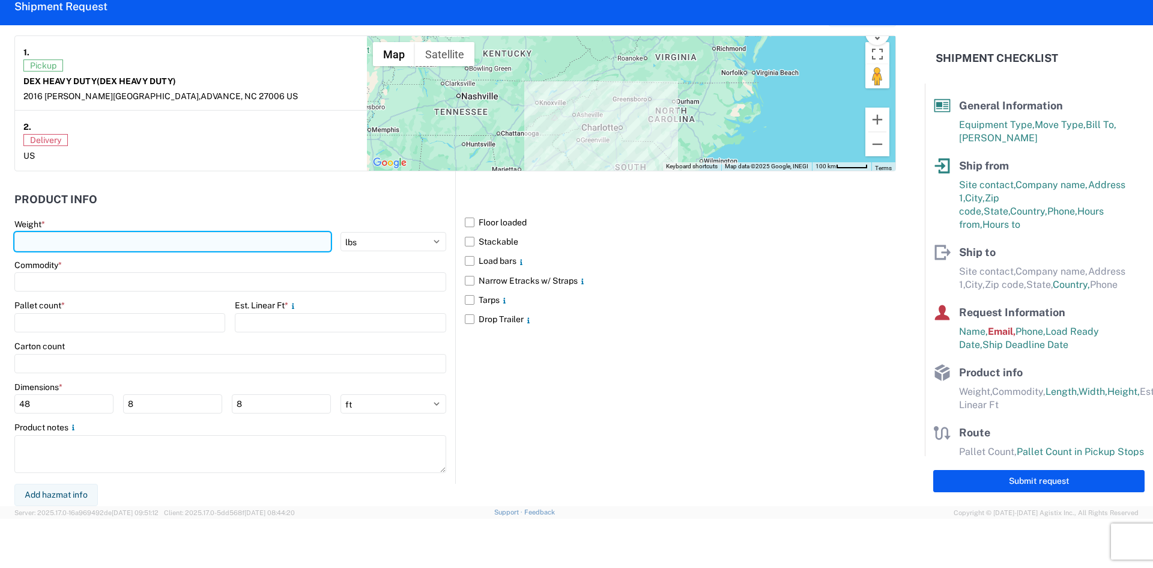
click at [80, 247] on input "number" at bounding box center [172, 241] width 316 height 19
type input "44000"
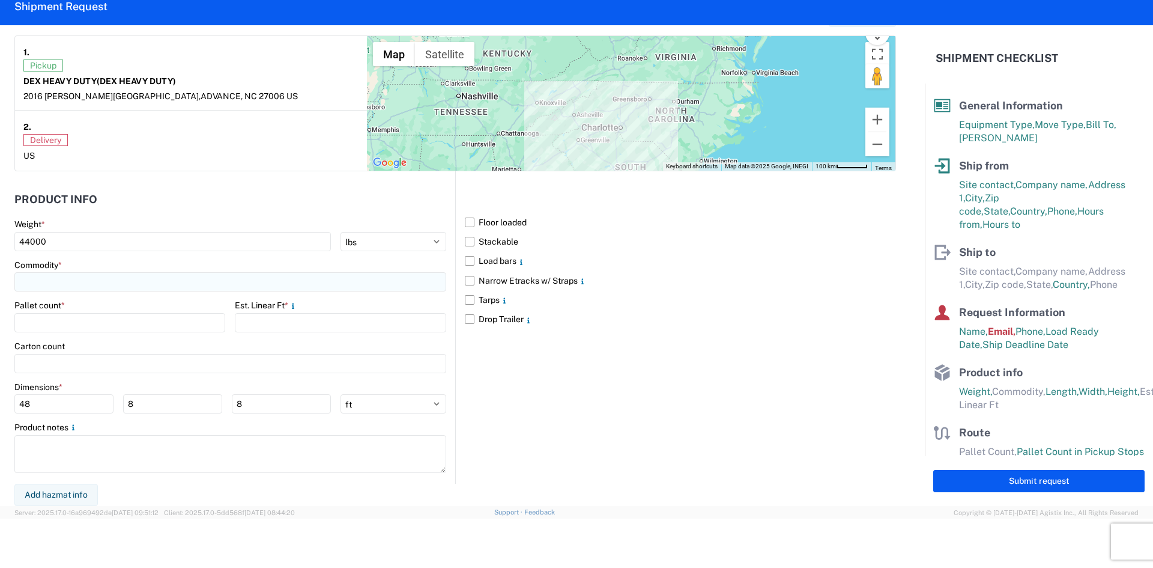
click at [99, 280] on input at bounding box center [230, 281] width 432 height 19
type input "USED TRUCK PARTS"
click at [138, 365] on span "Add new "USED TRUCK PARTS"..." at bounding box center [103, 363] width 130 height 11
type input "USED TRUCK PARTS"
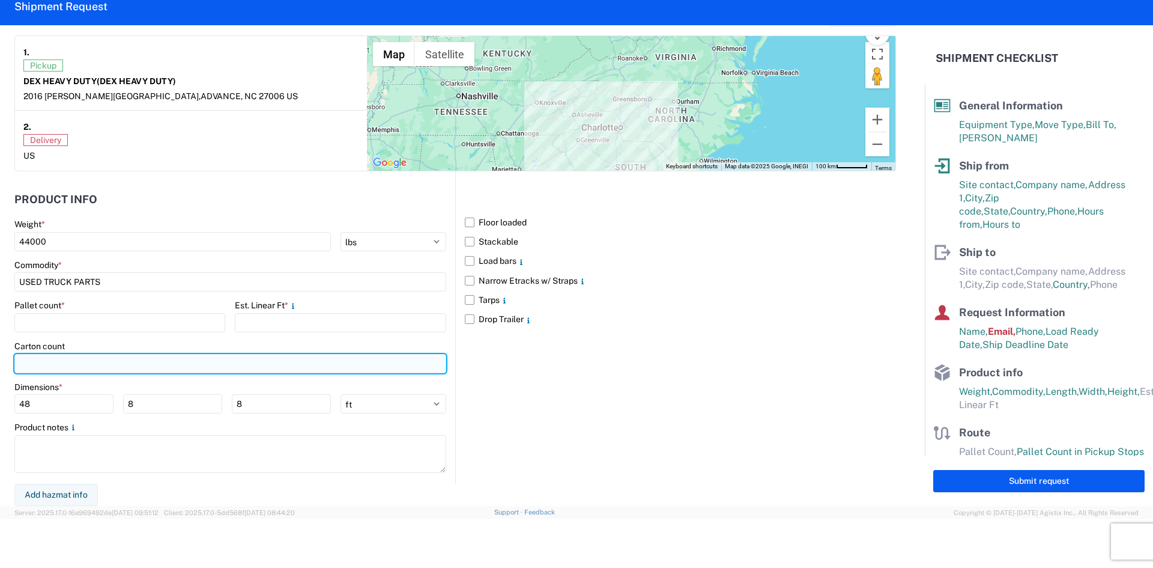
click at [104, 372] on input "number" at bounding box center [230, 363] width 432 height 19
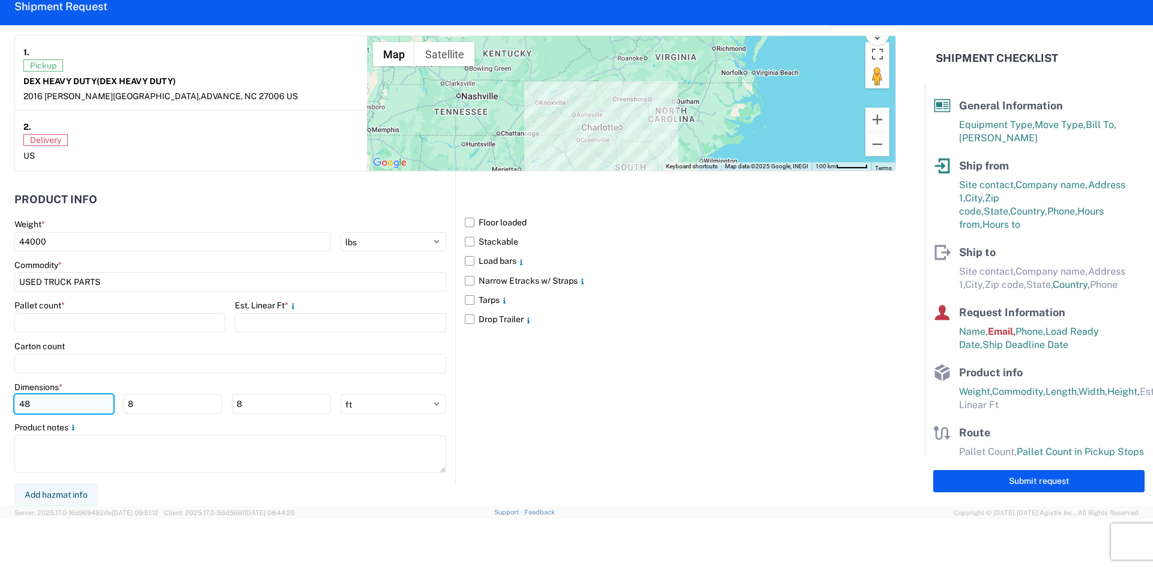
click at [96, 407] on input "48" at bounding box center [63, 403] width 99 height 19
type input "45"
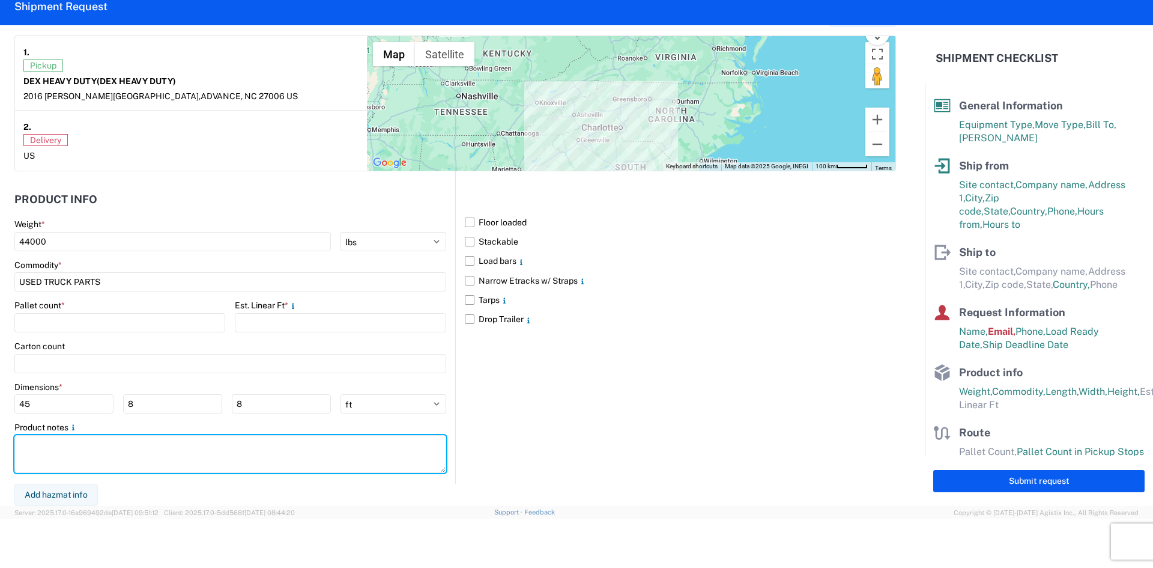
click at [442, 470] on main "Weight * 44000 kgs lbs Commodity * USED TRUCK PARTS Pallet count * Est. Linear …" at bounding box center [234, 351] width 441 height 265
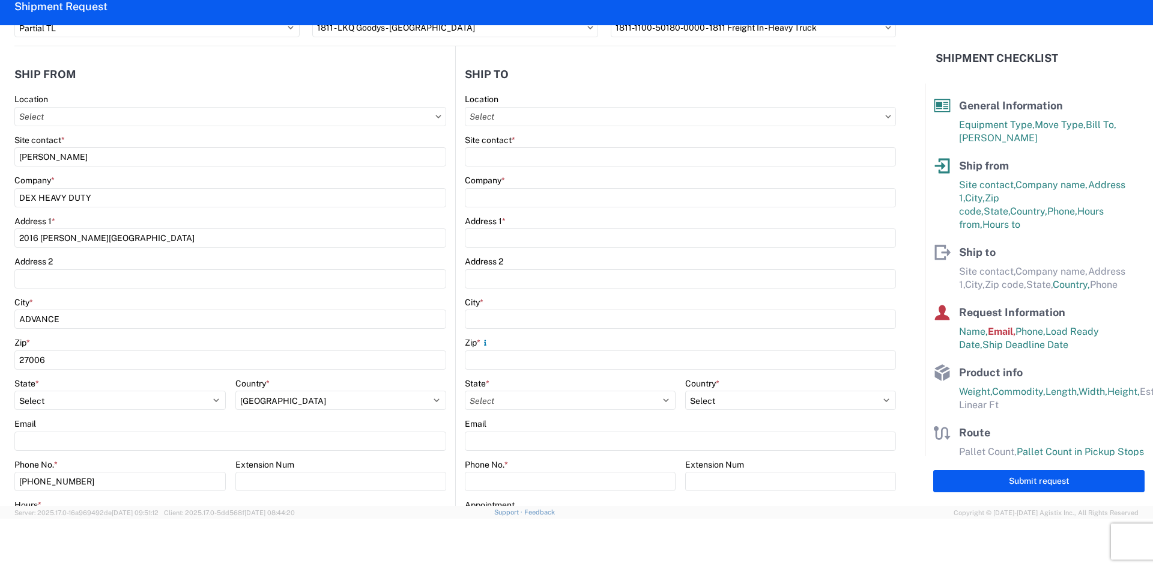
scroll to position [0, 0]
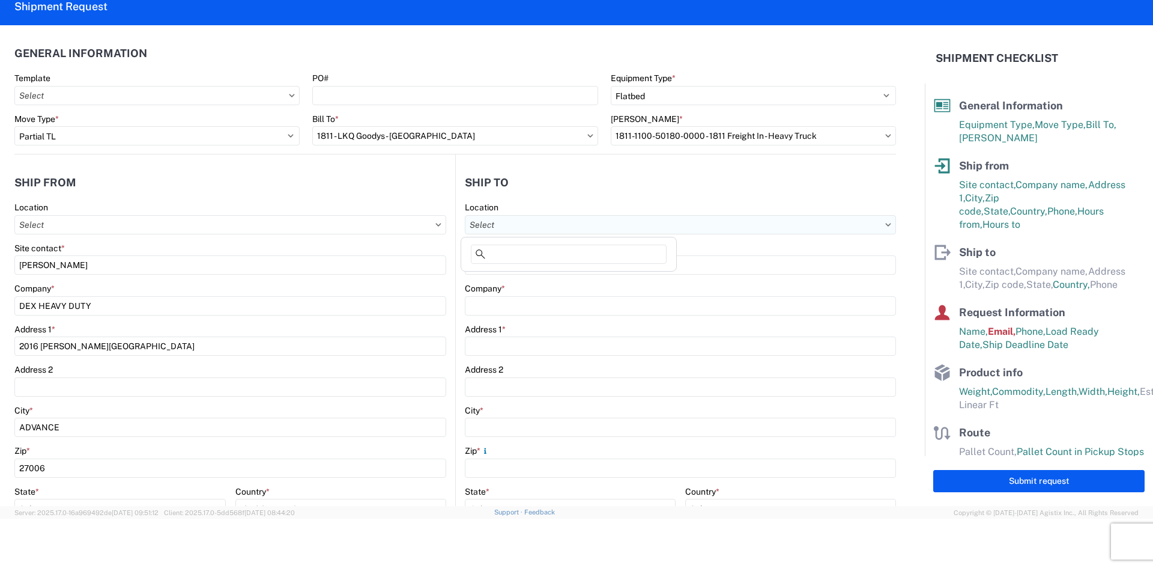
click at [516, 226] on input "Location" at bounding box center [680, 224] width 431 height 19
type input "1811"
click at [522, 269] on div "1811 - LKQ Goodys - Toledo" at bounding box center [569, 277] width 210 height 19
type input "1811 - LKQ Goodys - Toledo"
type input "LKQ Corporation"
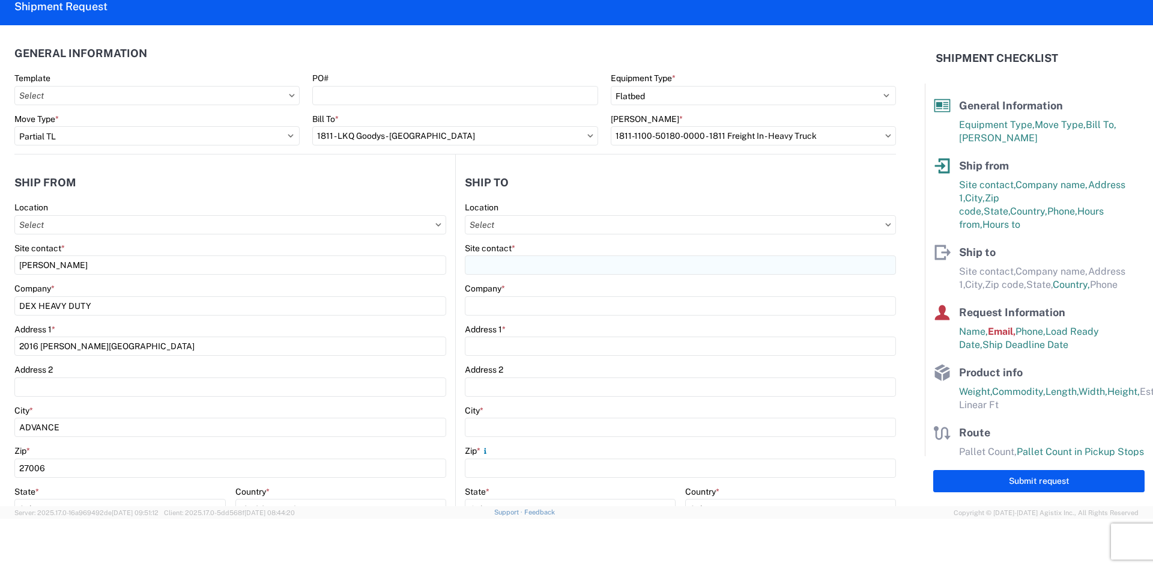
type input "6180 Hagman Rd"
type input "Toledo"
type input "43612"
select select "US"
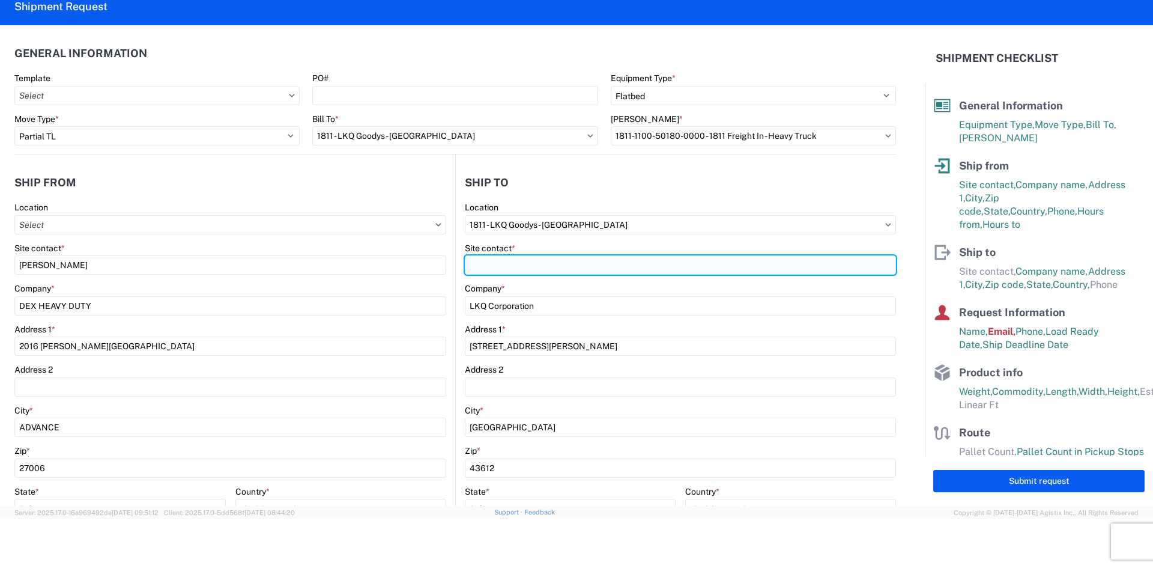
click at [512, 274] on input "Site contact *" at bounding box center [680, 264] width 431 height 19
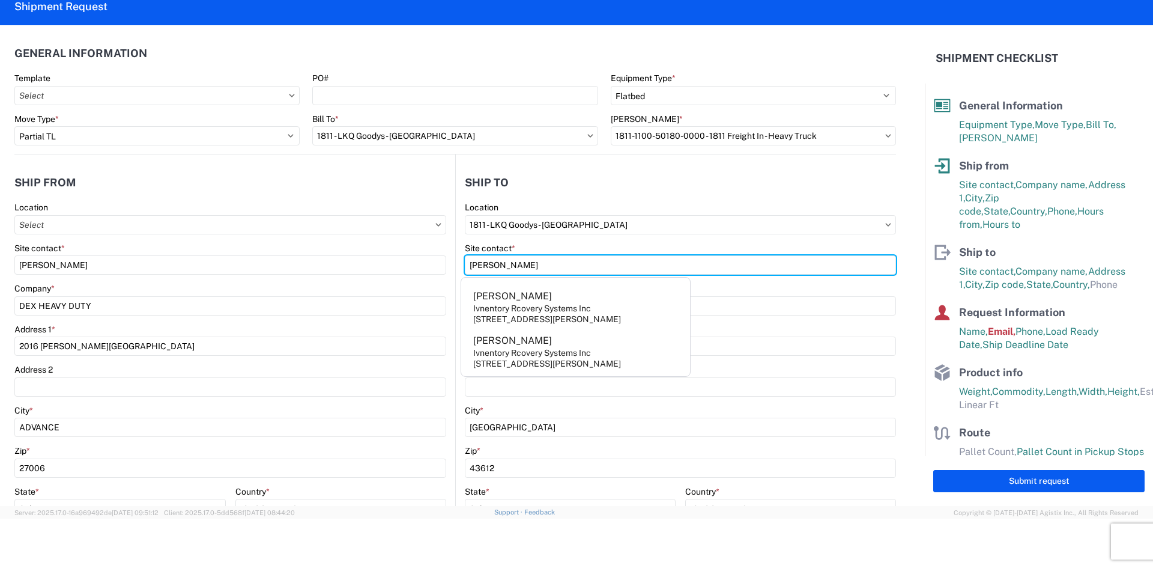
type input "TOM"
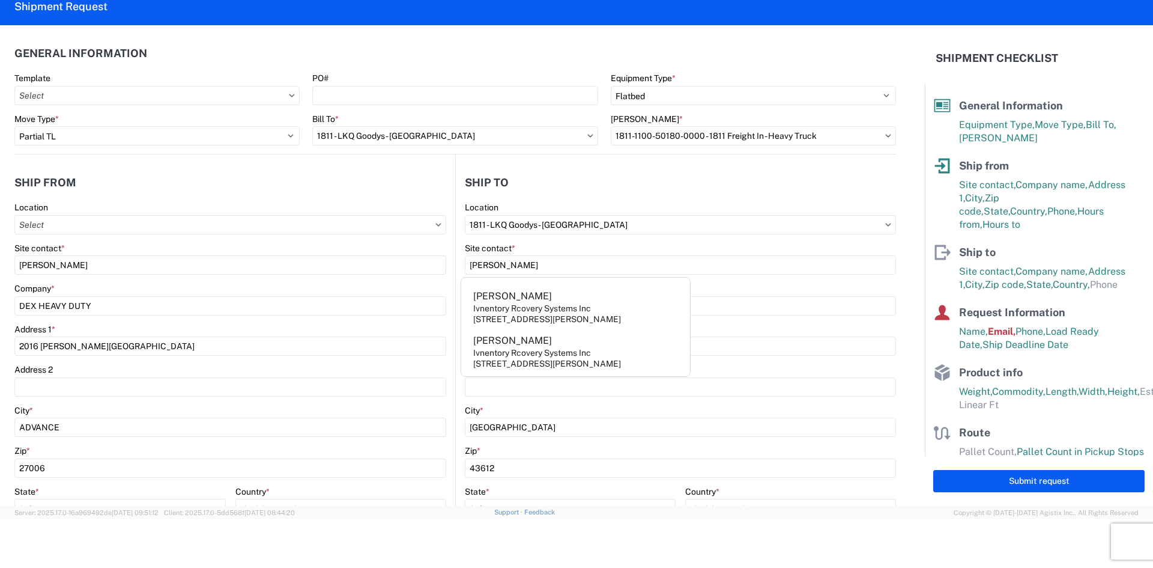
click at [608, 238] on agx-form-control-wrapper-v2 "Location 1811 - LKQ Goodys - Toledo" at bounding box center [680, 222] width 431 height 41
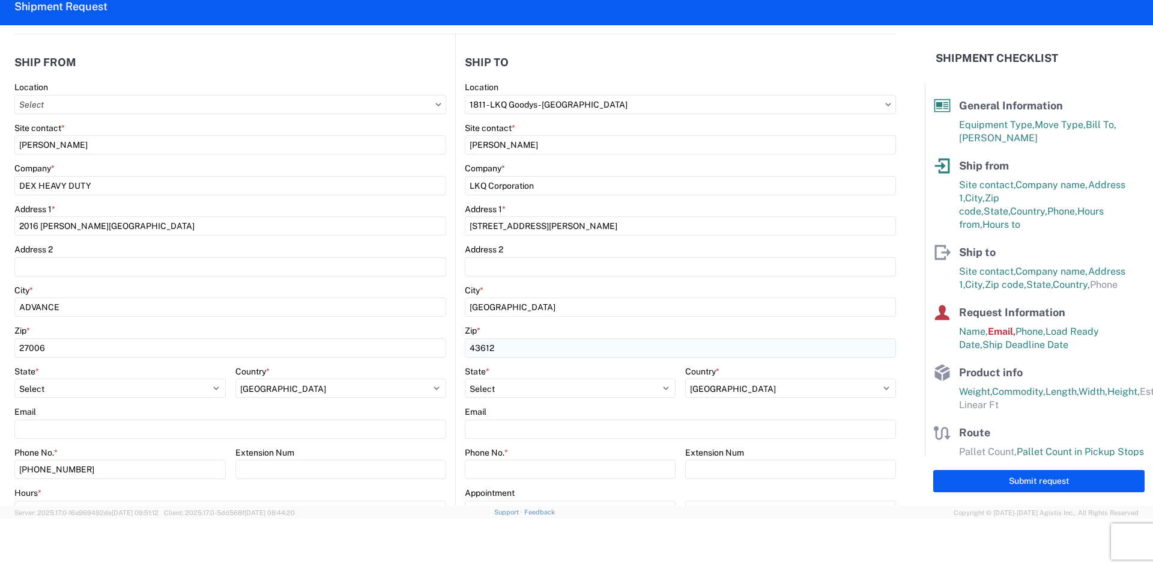
scroll to position [240, 0]
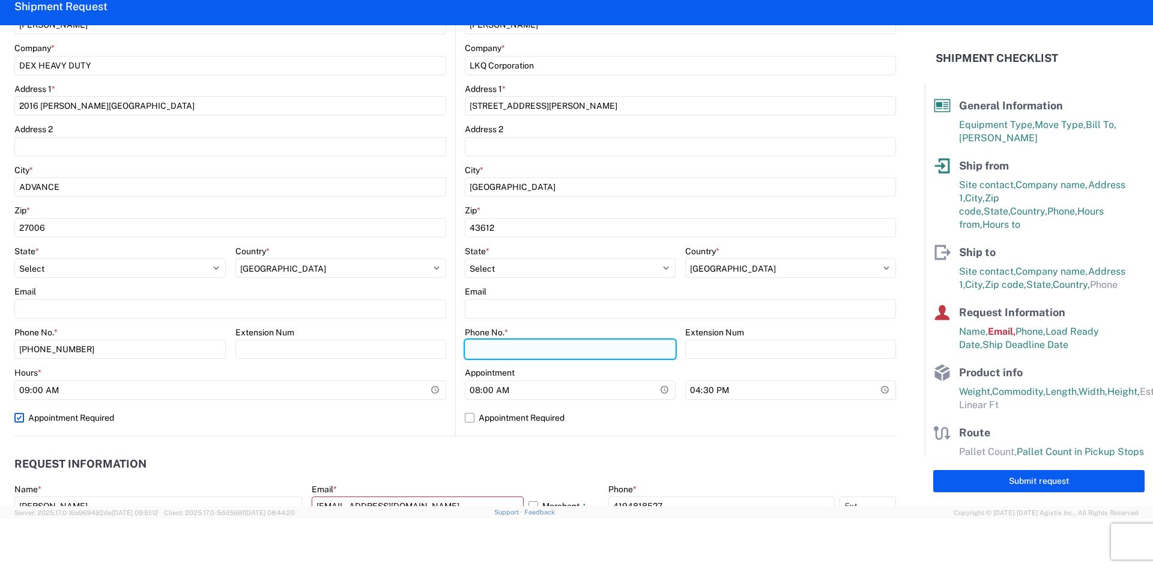
click at [566, 354] on input "Phone No. *" at bounding box center [570, 348] width 211 height 19
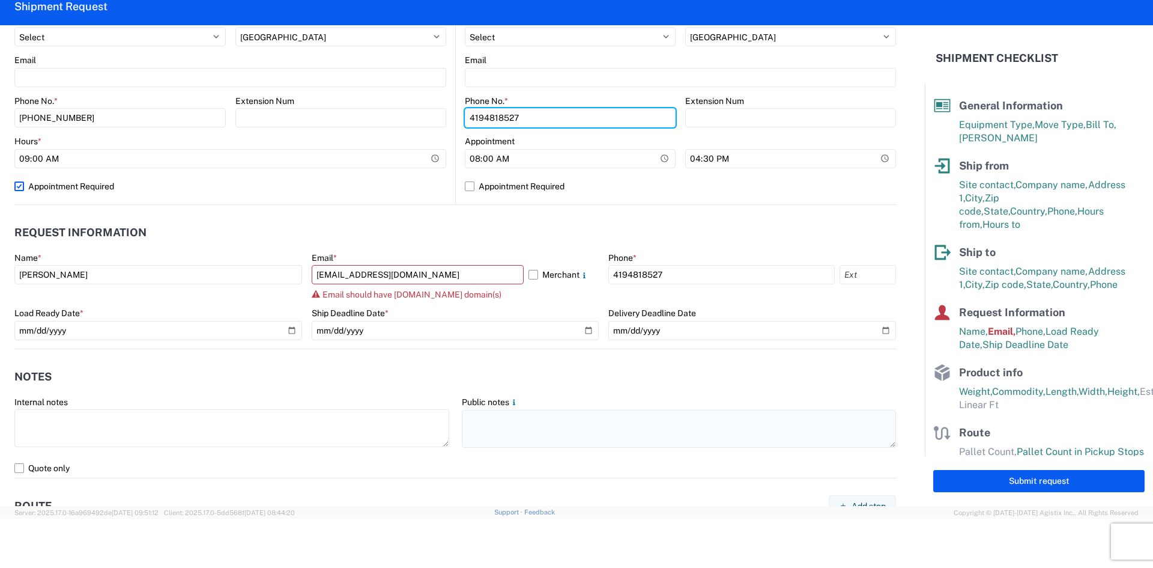
scroll to position [480, 0]
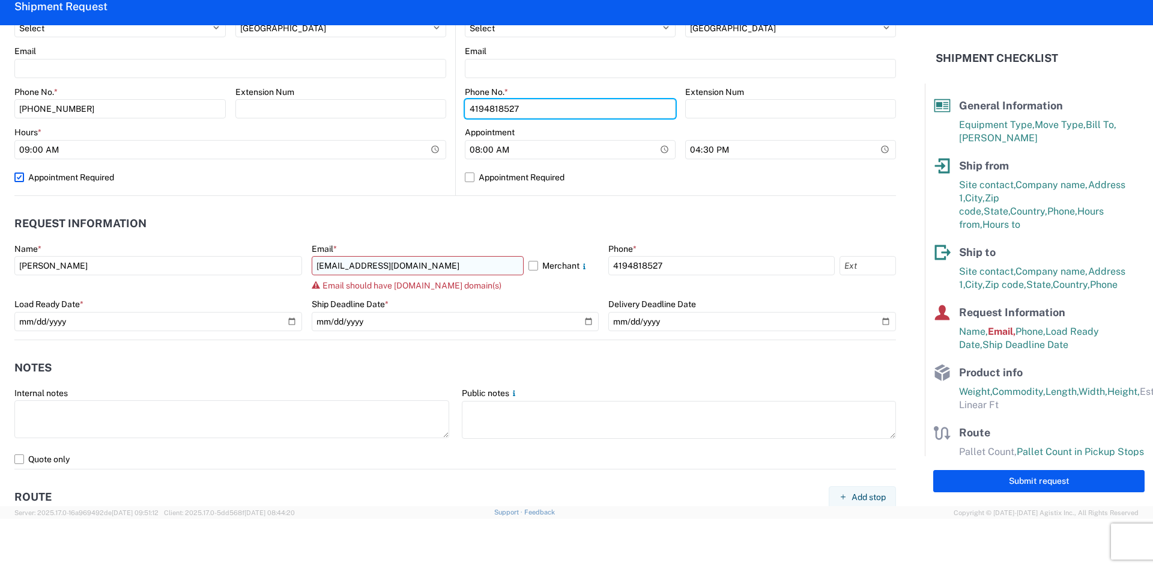
type input "4194818527"
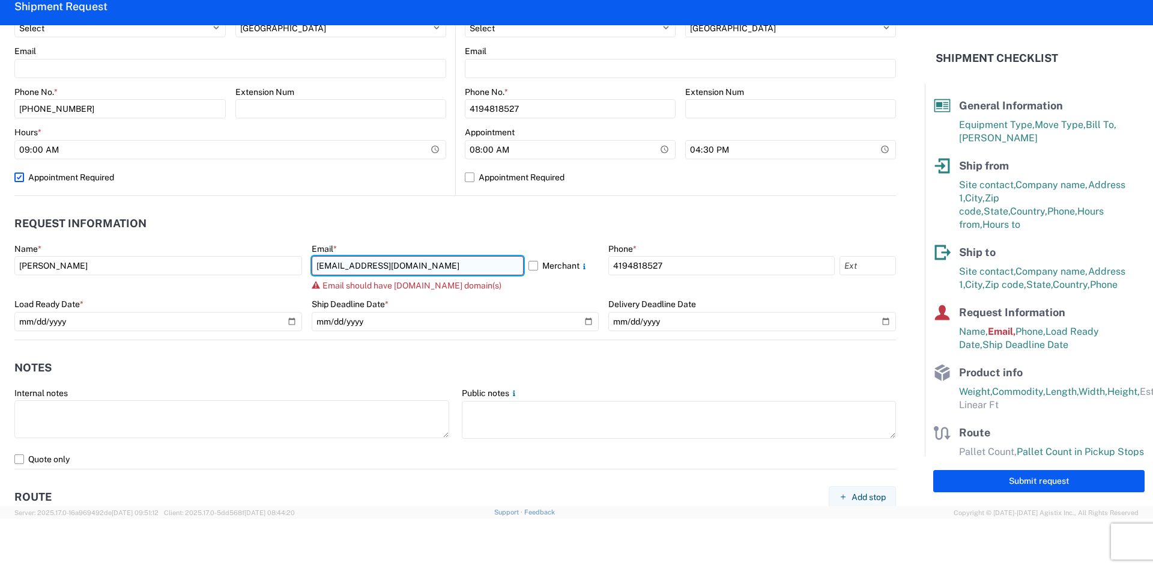
click at [418, 272] on input "pmbalcerzak@LKQCORP.COM" at bounding box center [418, 265] width 212 height 19
click at [374, 268] on input "pmbalcerzak@LKQCORP.COM" at bounding box center [418, 265] width 212 height 19
drag, startPoint x: 369, startPoint y: 267, endPoint x: 433, endPoint y: 264, distance: 63.7
click at [433, 264] on input "pmbalcerzak@LKQCORP.COM" at bounding box center [418, 265] width 212 height 19
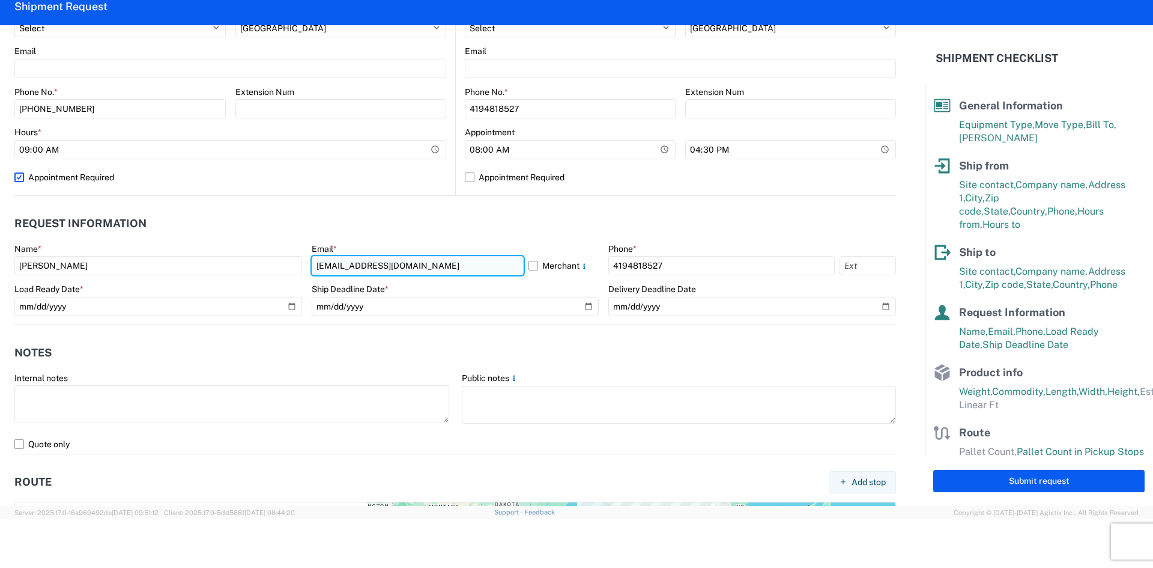
click at [437, 261] on input "pmbalcerzak@lkqcorp.com" at bounding box center [418, 265] width 212 height 19
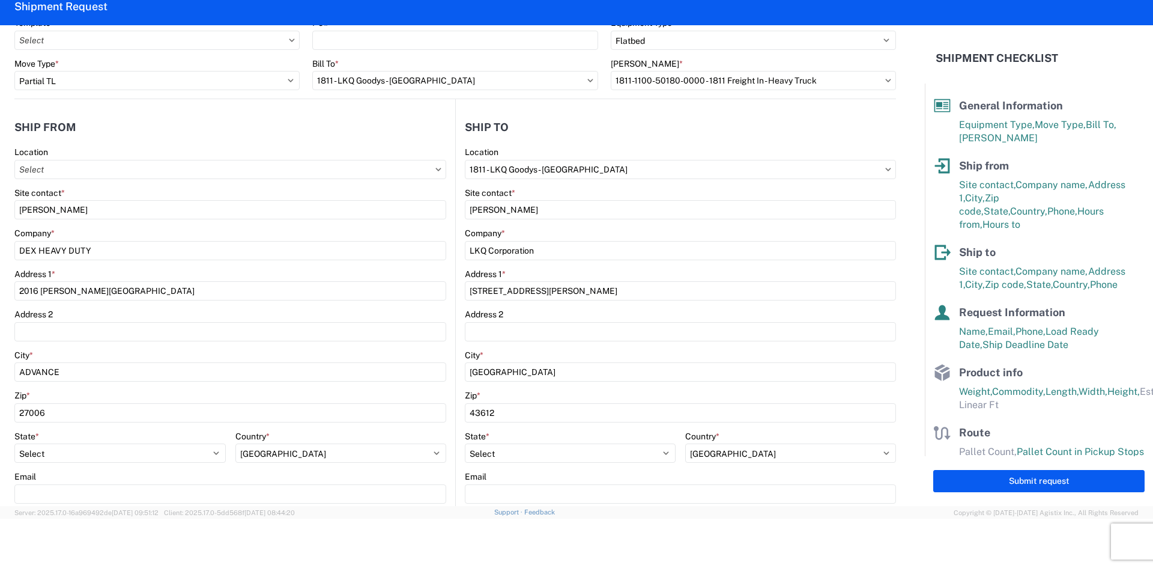
scroll to position [0, 0]
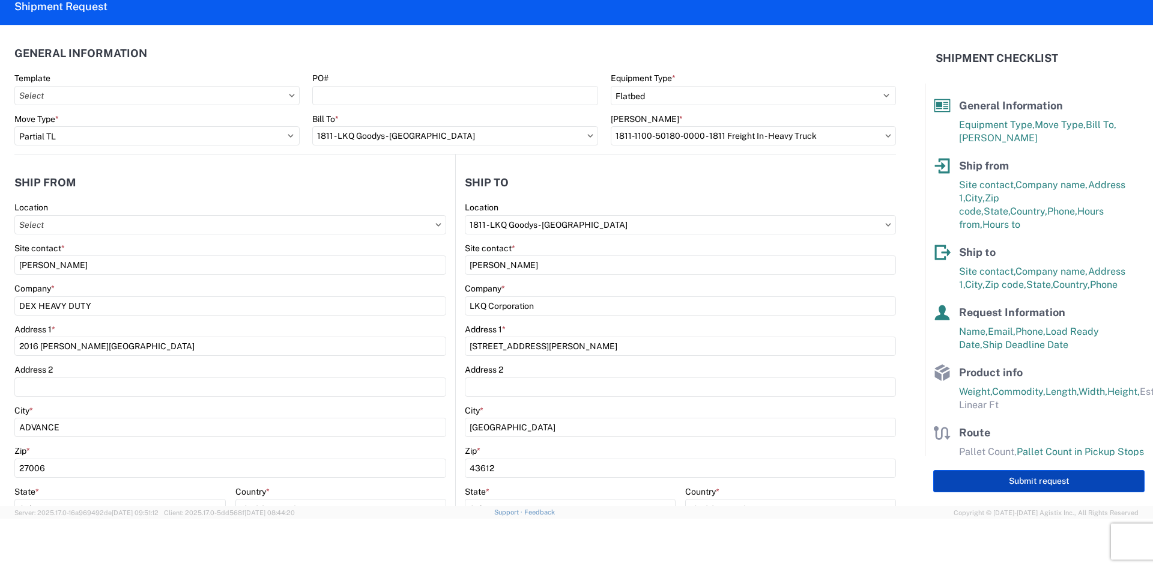
type input "pmbalcerzak@lkqcorp.com"
click at [1004, 475] on button "Submit request" at bounding box center [1038, 481] width 211 height 22
select select "US"
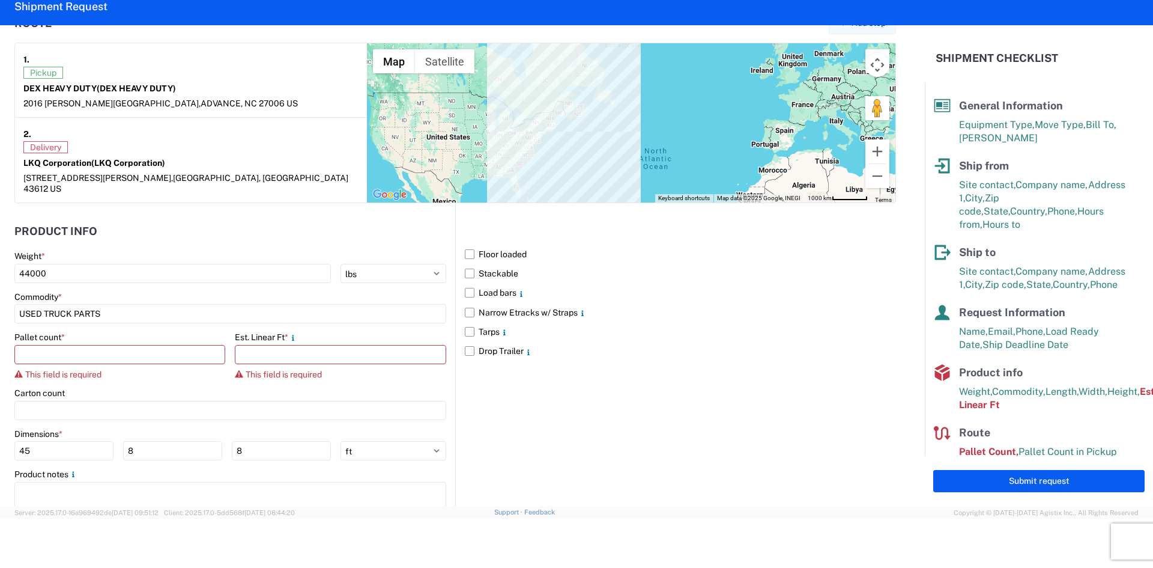
scroll to position [961, 0]
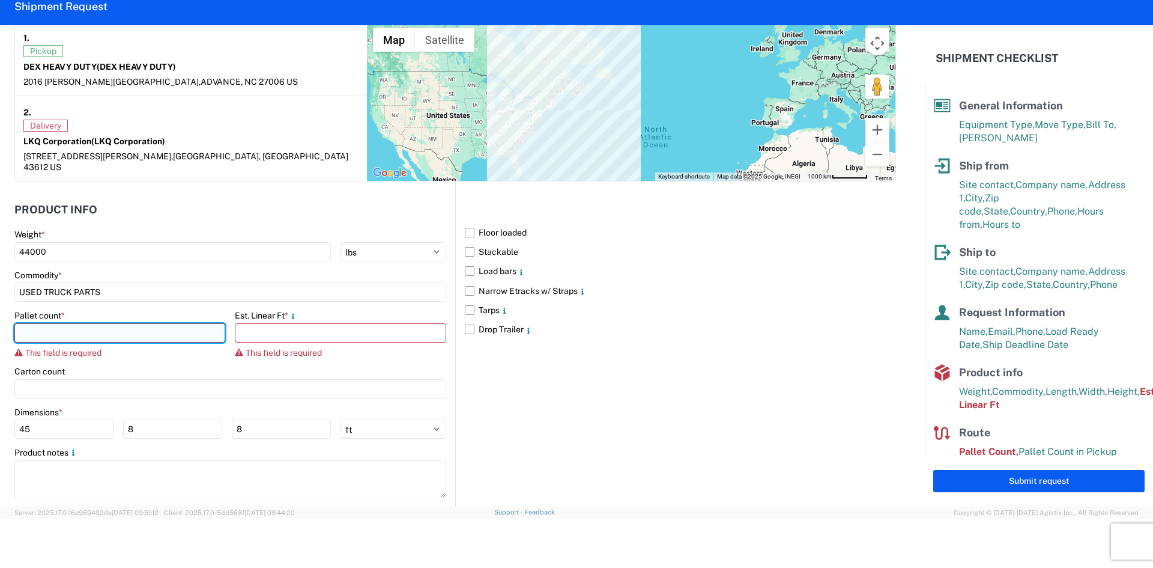
click at [204, 331] on input "number" at bounding box center [119, 332] width 211 height 19
click at [204, 331] on input "22" at bounding box center [119, 332] width 211 height 19
drag, startPoint x: 115, startPoint y: 330, endPoint x: 37, endPoint y: 315, distance: 78.9
click at [37, 323] on input "22" at bounding box center [119, 332] width 211 height 19
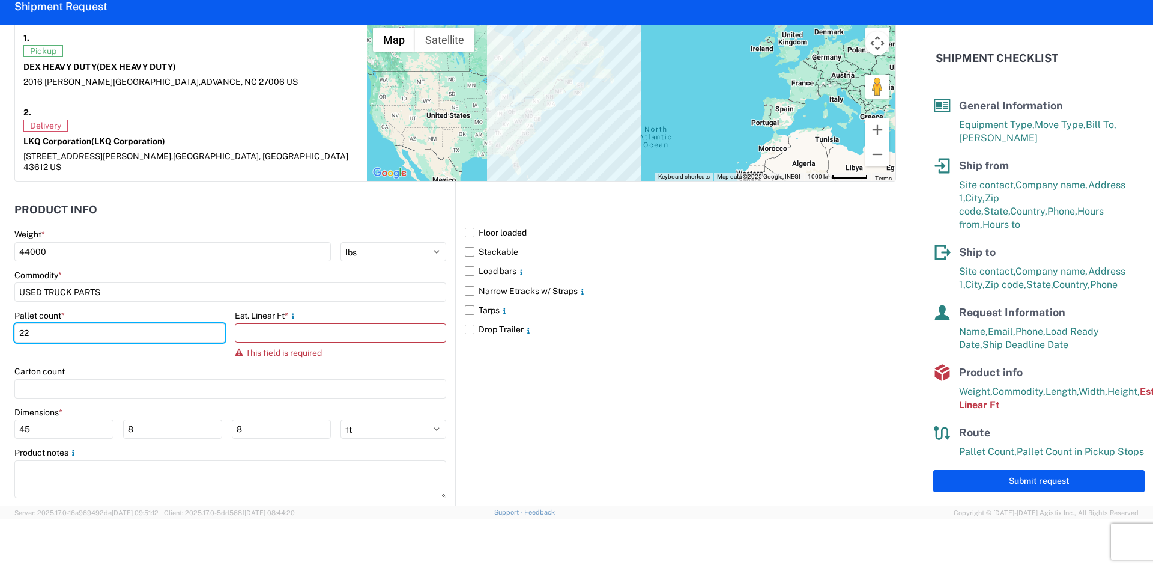
drag, startPoint x: 37, startPoint y: 315, endPoint x: -25, endPoint y: 336, distance: 65.3
click at [0, 336] on html "Home Shipment request Shipment tracking Shipment Request General Information Te…" at bounding box center [576, 284] width 1153 height 568
type input "26"
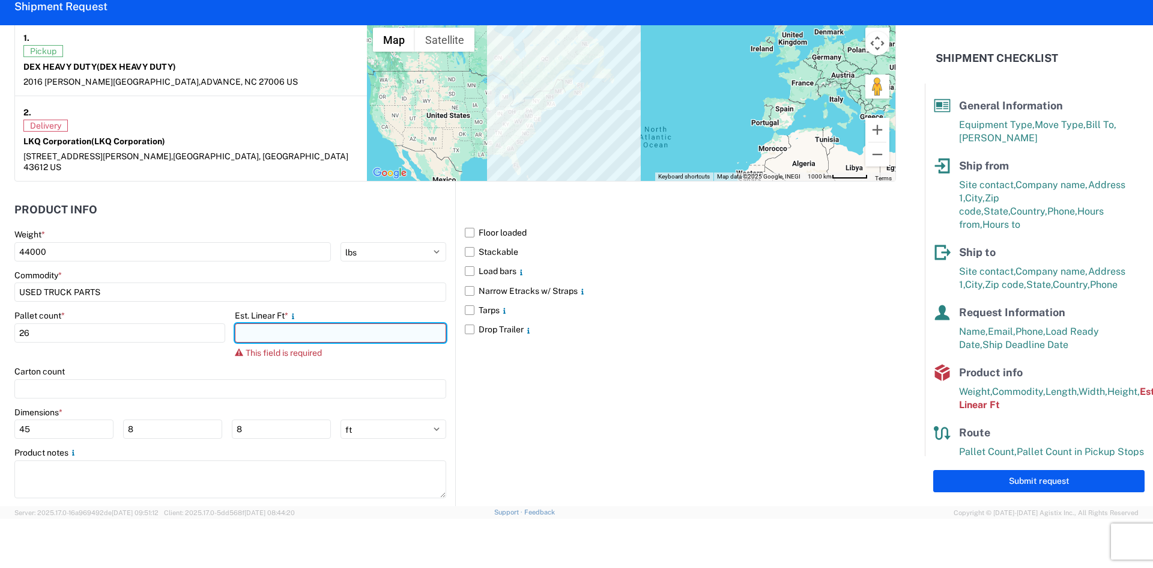
click at [258, 328] on input "number" at bounding box center [340, 332] width 211 height 19
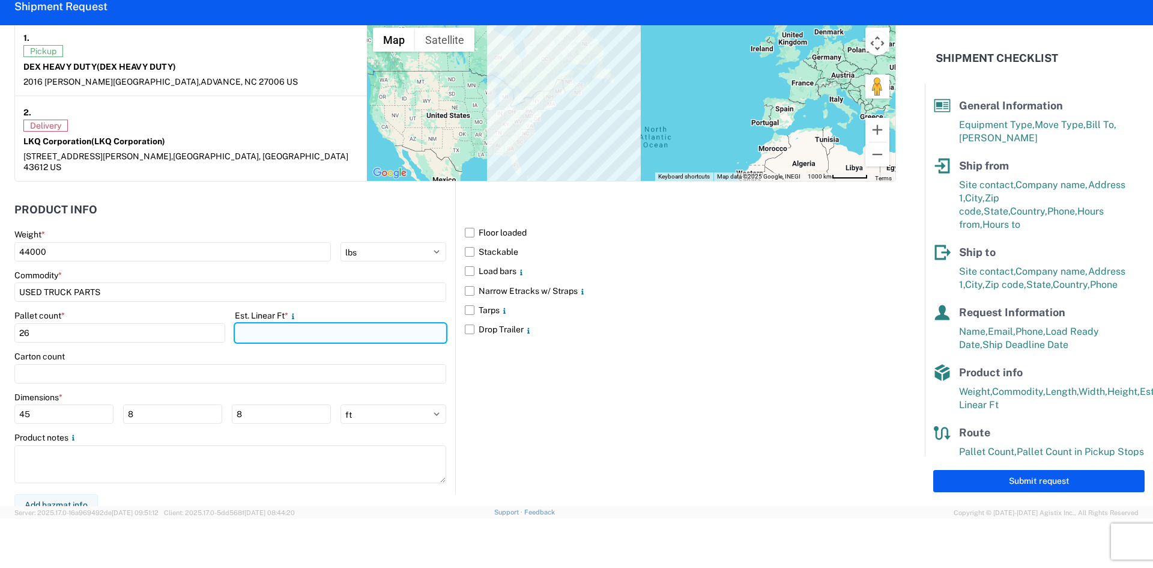
type input "2"
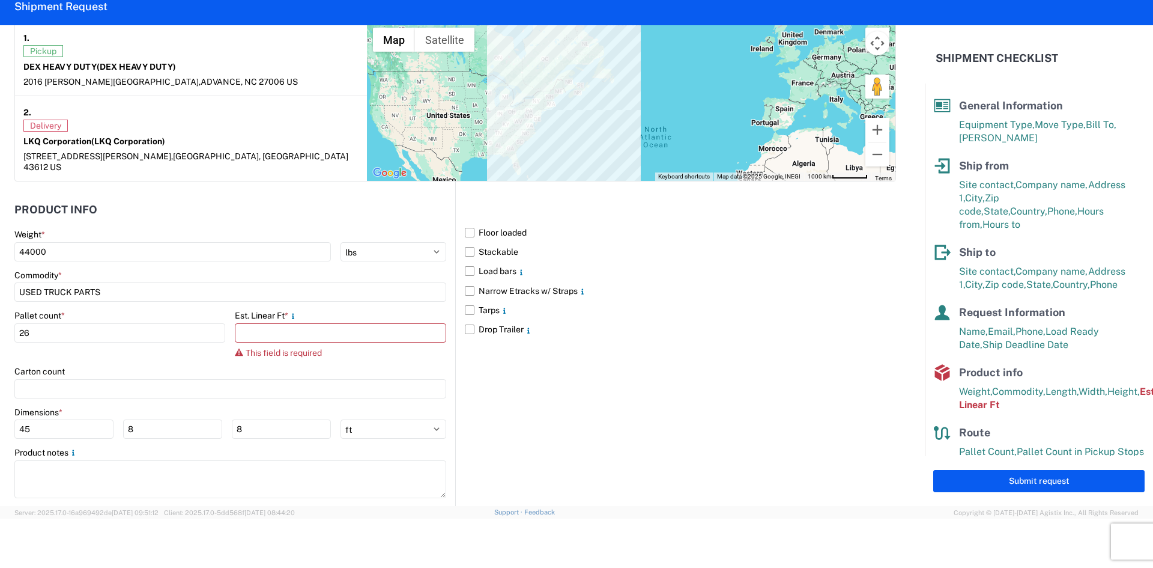
click at [527, 351] on div "Floor loaded Stackable Load bars Narrow Etracks w/ Straps Tarps Drop Trailer" at bounding box center [675, 344] width 441 height 327
click at [357, 328] on input "number" at bounding box center [340, 332] width 211 height 19
type input "1"
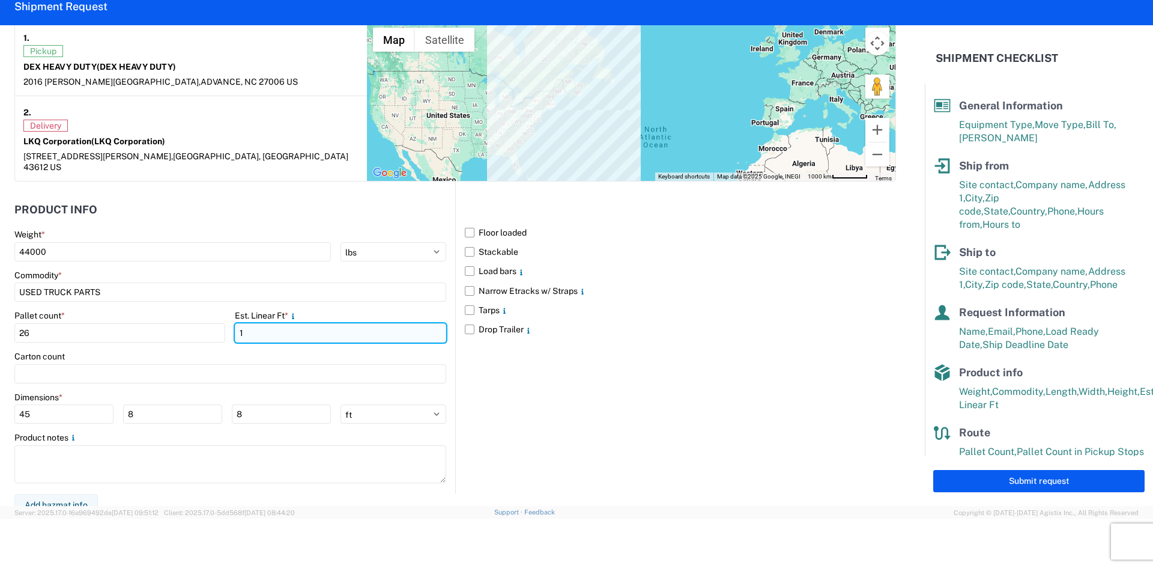
scroll to position [901, 0]
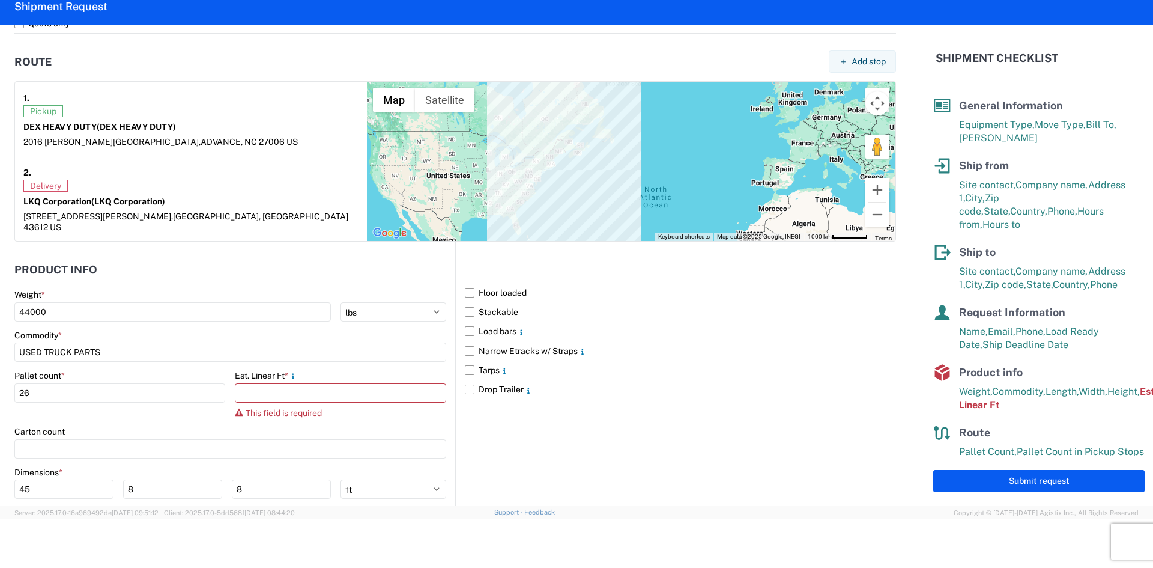
click at [281, 426] on div "Carton count" at bounding box center [230, 431] width 432 height 11
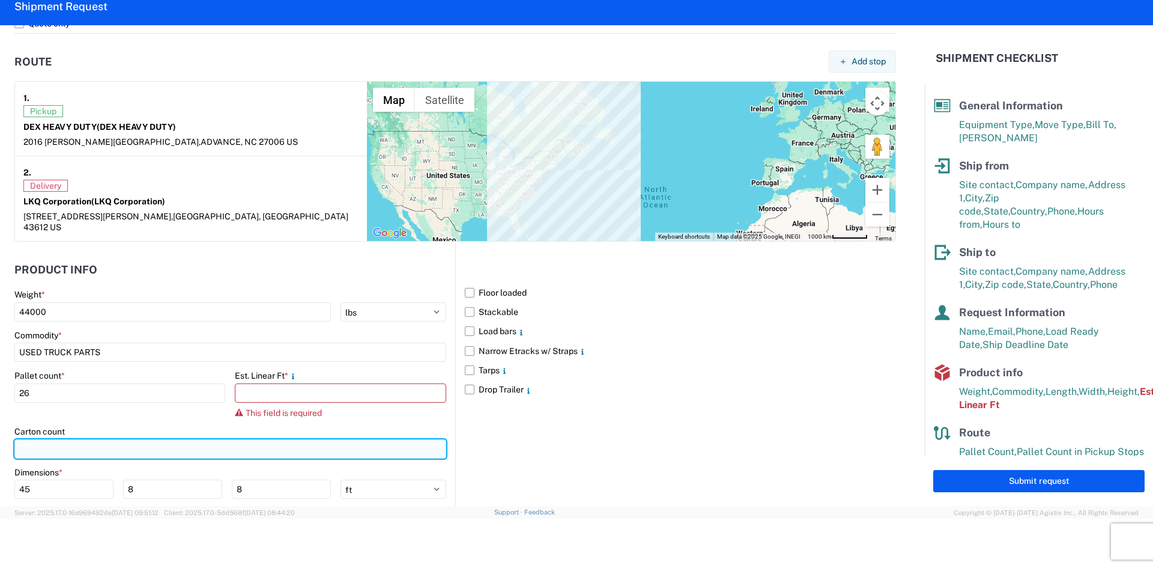
click at [263, 439] on input "number" at bounding box center [230, 448] width 432 height 19
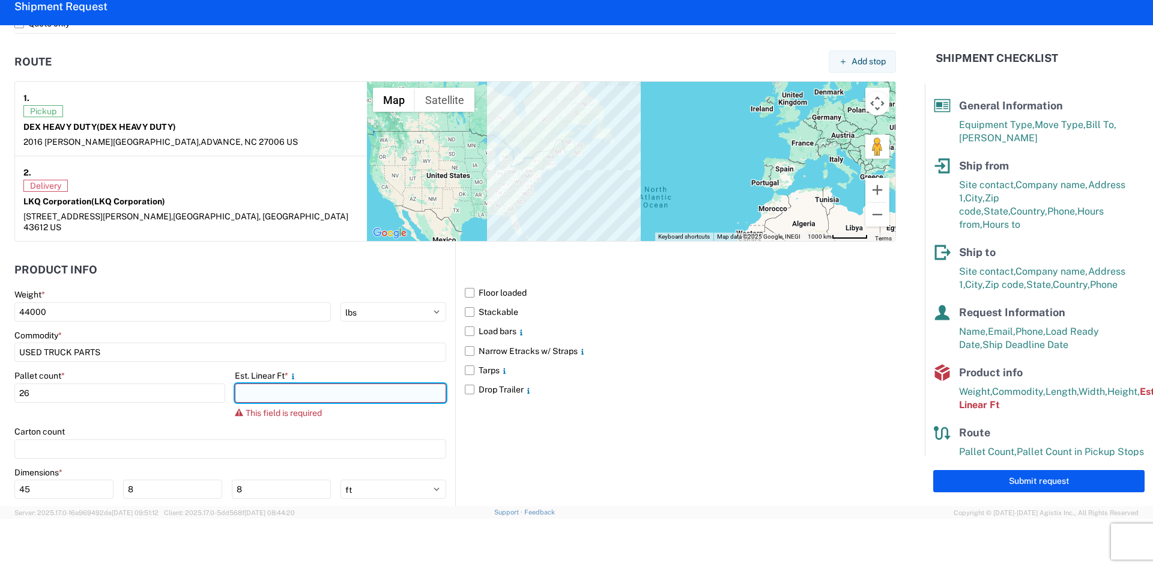
click at [265, 389] on input "number" at bounding box center [340, 392] width 211 height 19
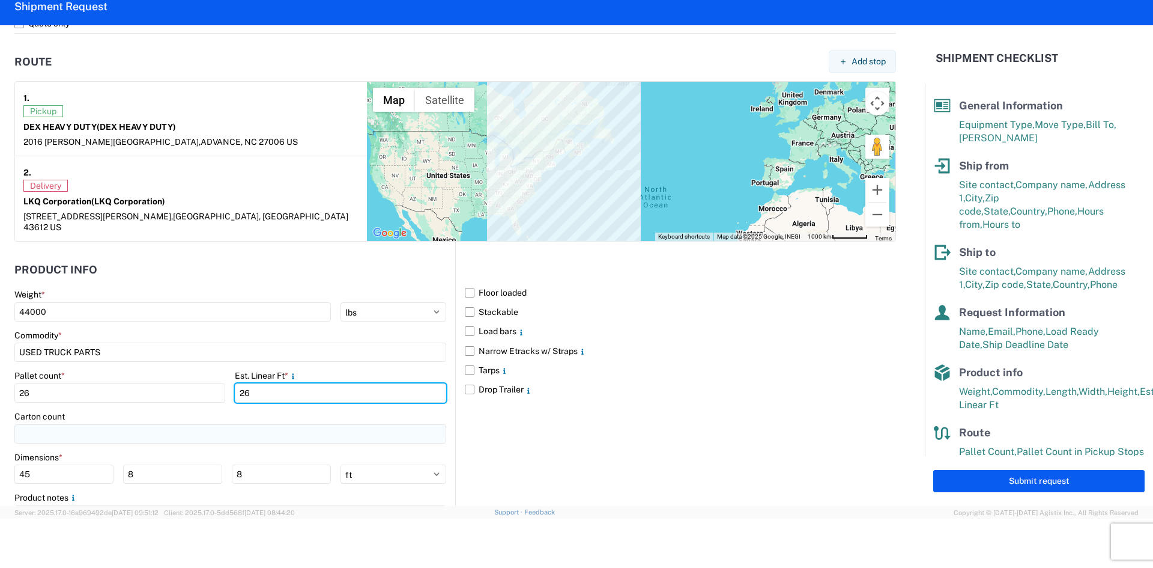
type input "26"
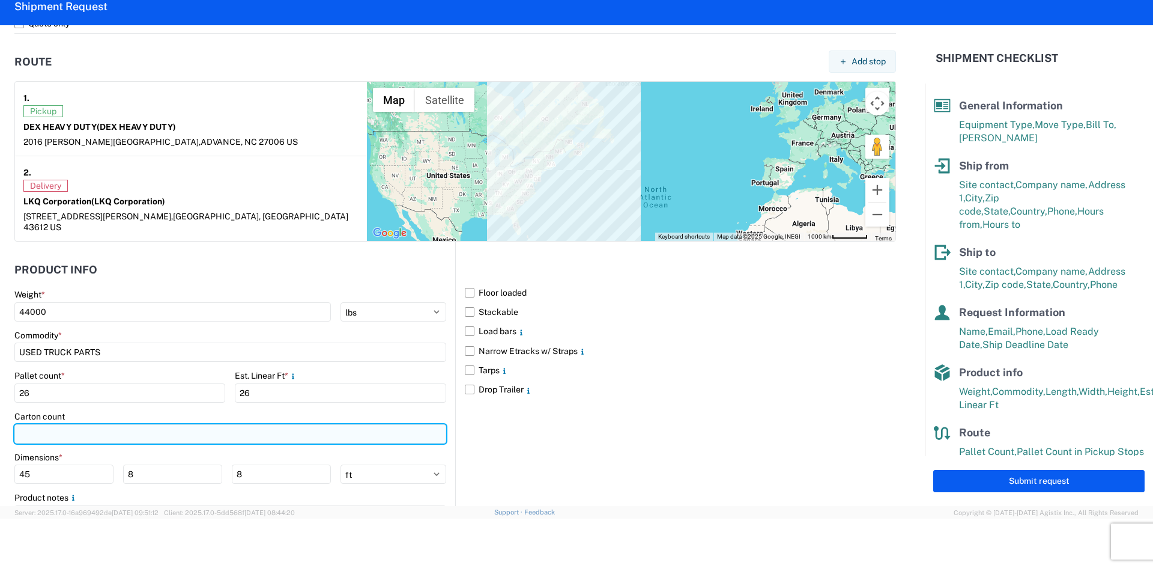
click at [250, 424] on input "number" at bounding box center [230, 433] width 432 height 19
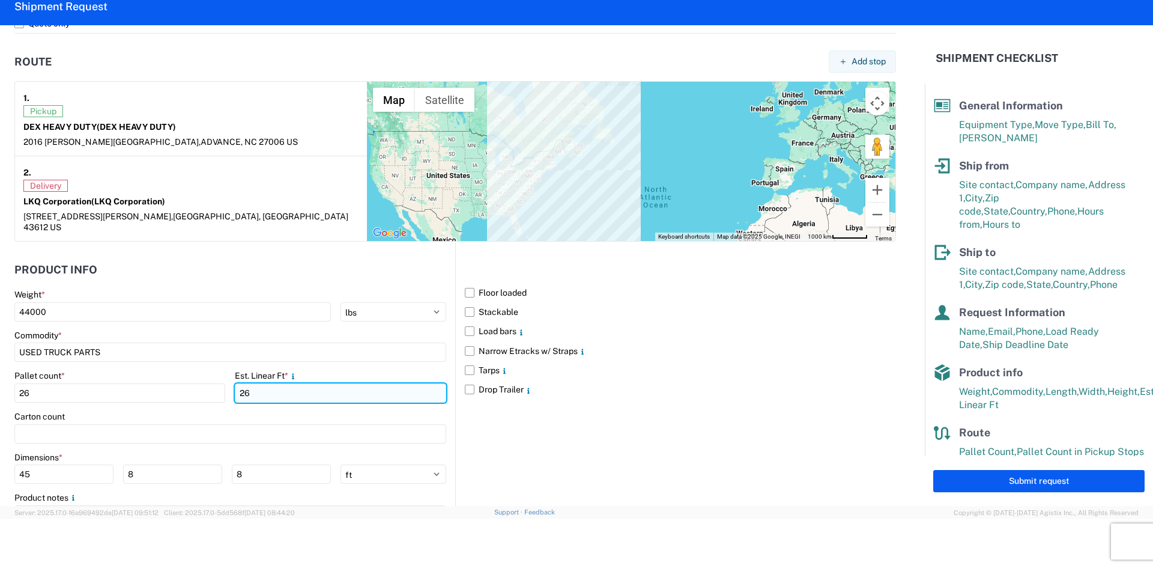
click at [252, 388] on input "26" at bounding box center [340, 392] width 211 height 19
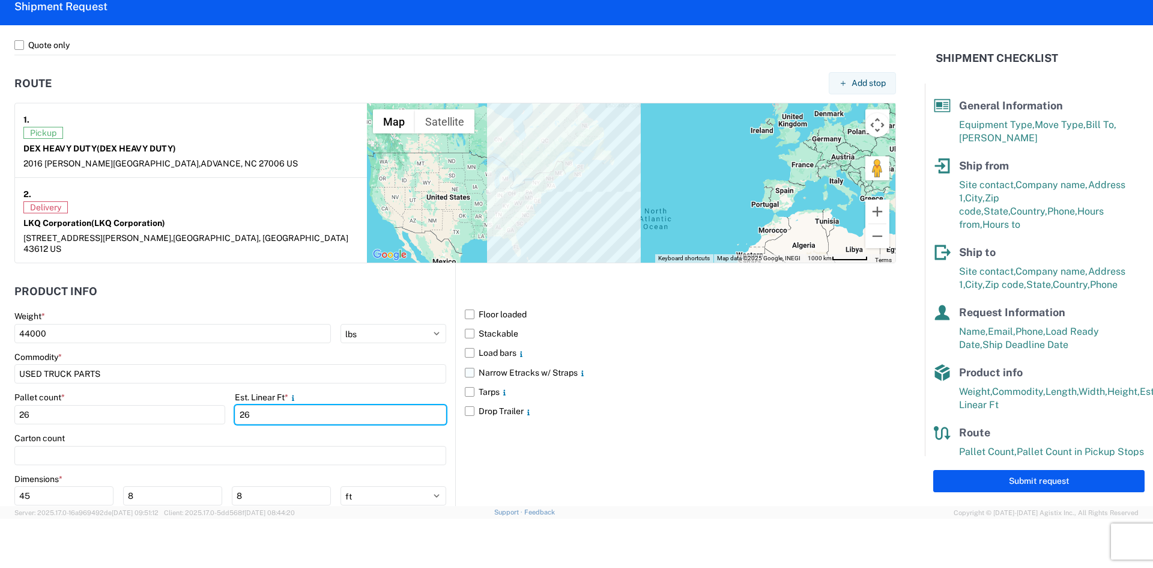
scroll to position [900, 0]
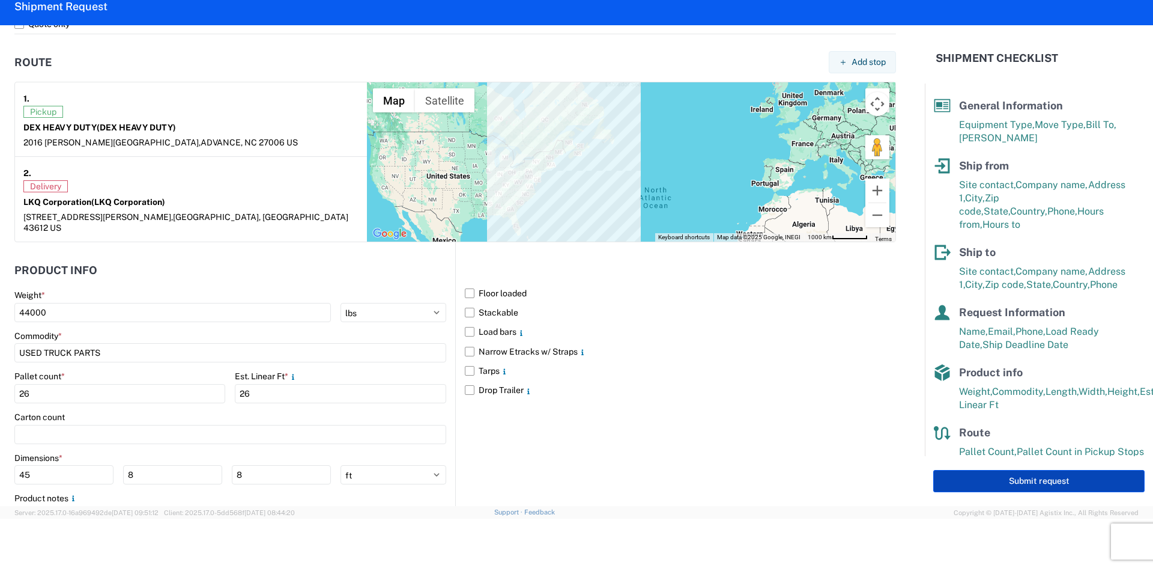
click at [991, 472] on button "Submit request" at bounding box center [1038, 481] width 211 height 22
